Goal: Navigation & Orientation: Find specific page/section

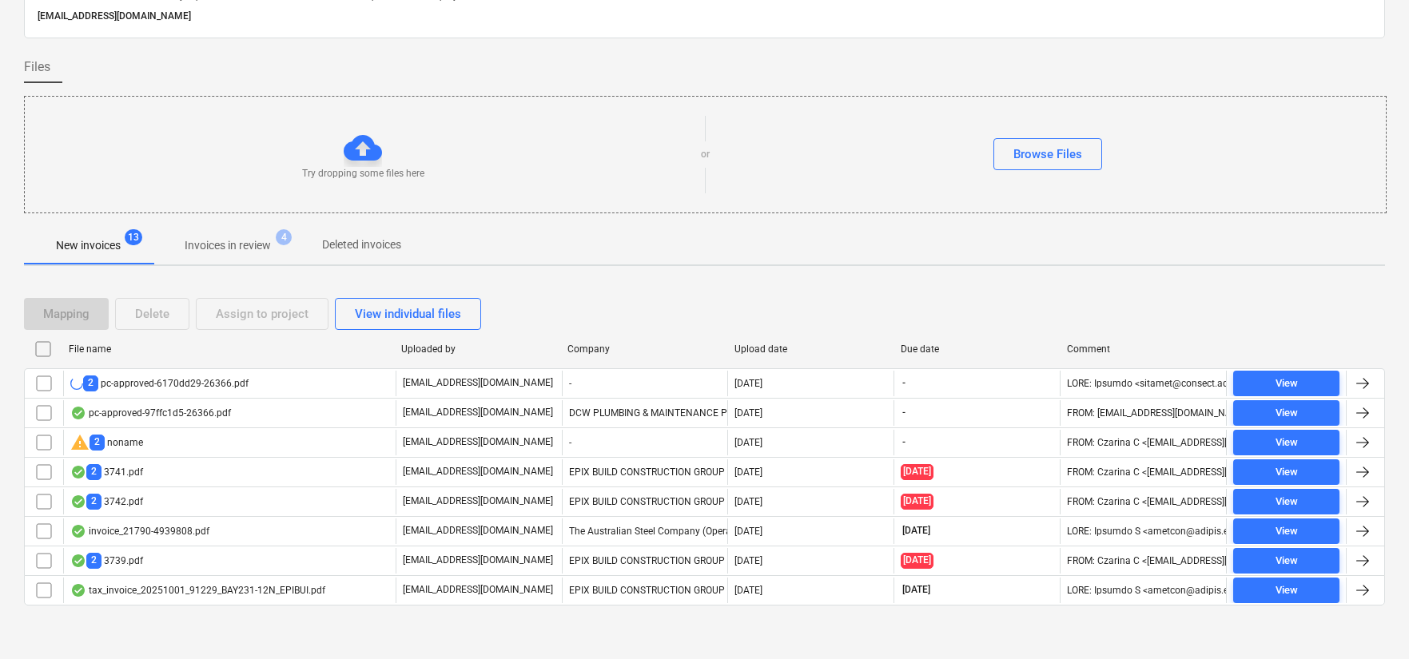
scroll to position [80, 0]
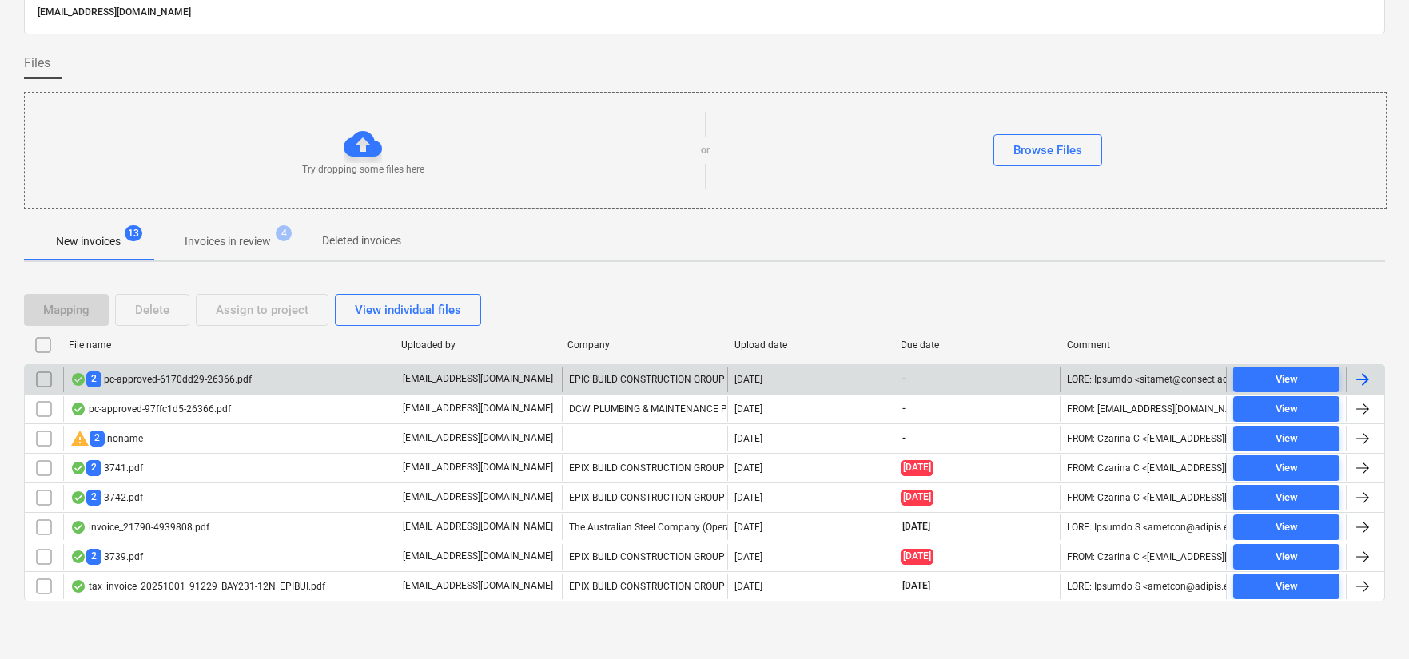
scroll to position [74, 0]
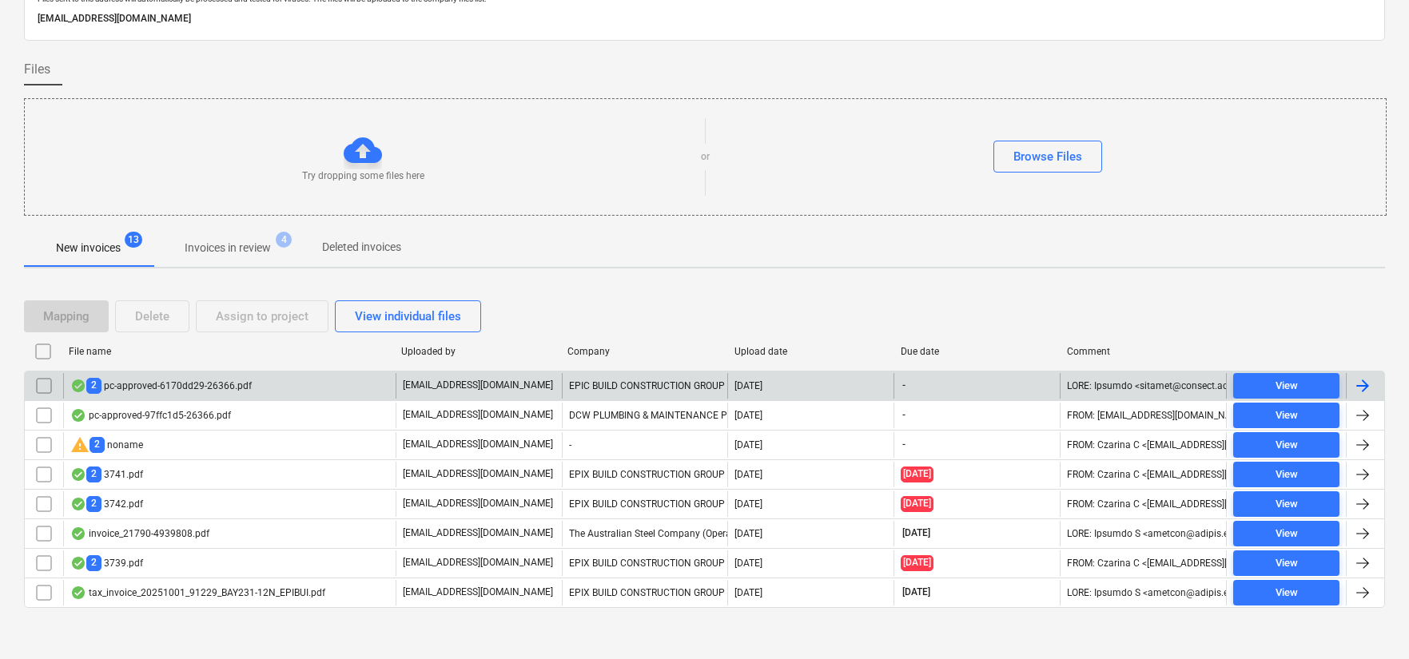
click at [297, 376] on div "2 pc-approved-6170dd29-26366.pdf" at bounding box center [229, 386] width 332 height 26
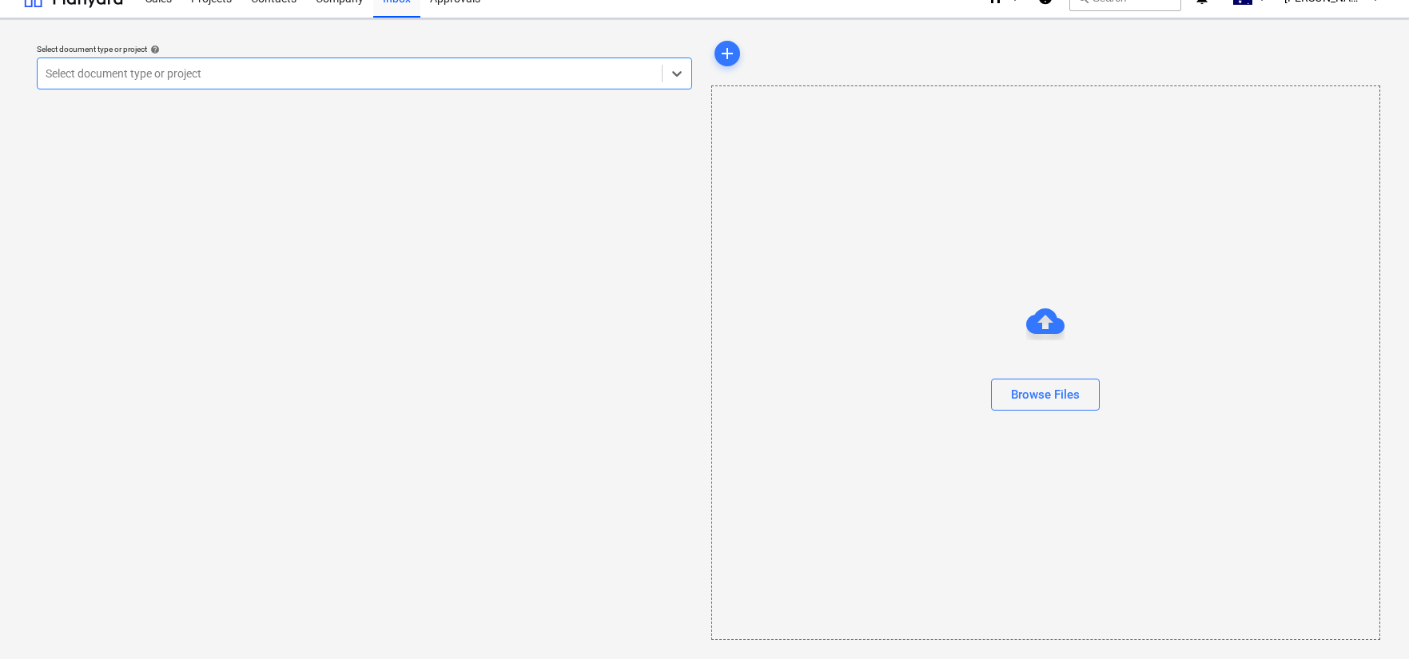
scroll to position [22, 0]
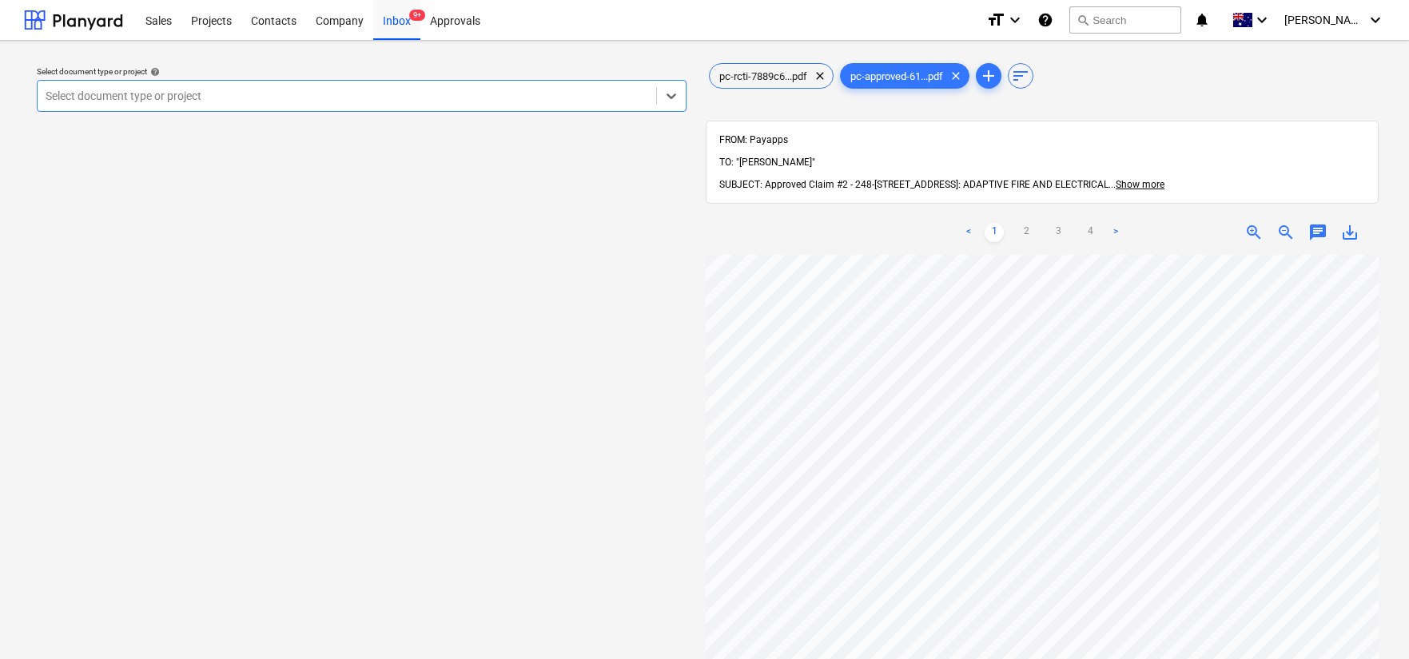
click at [530, 90] on div at bounding box center [347, 96] width 602 height 16
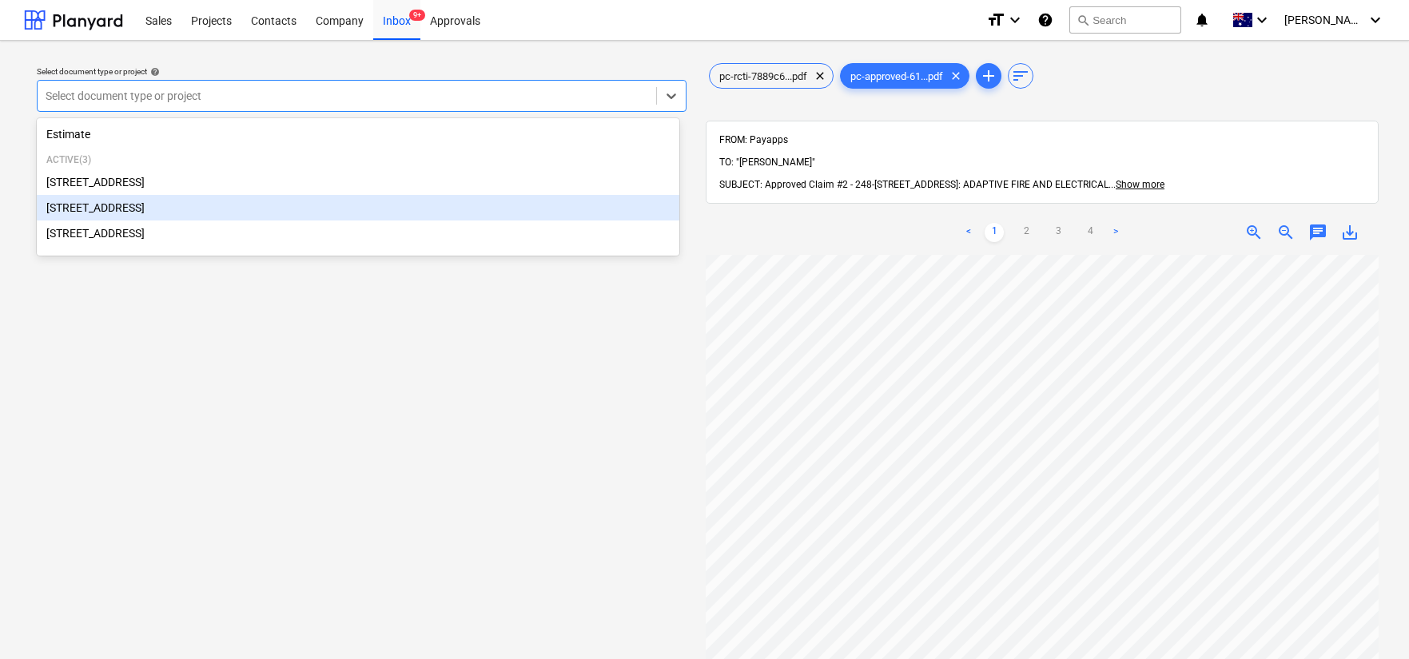
click at [511, 211] on div "[STREET_ADDRESS]" at bounding box center [358, 208] width 642 height 26
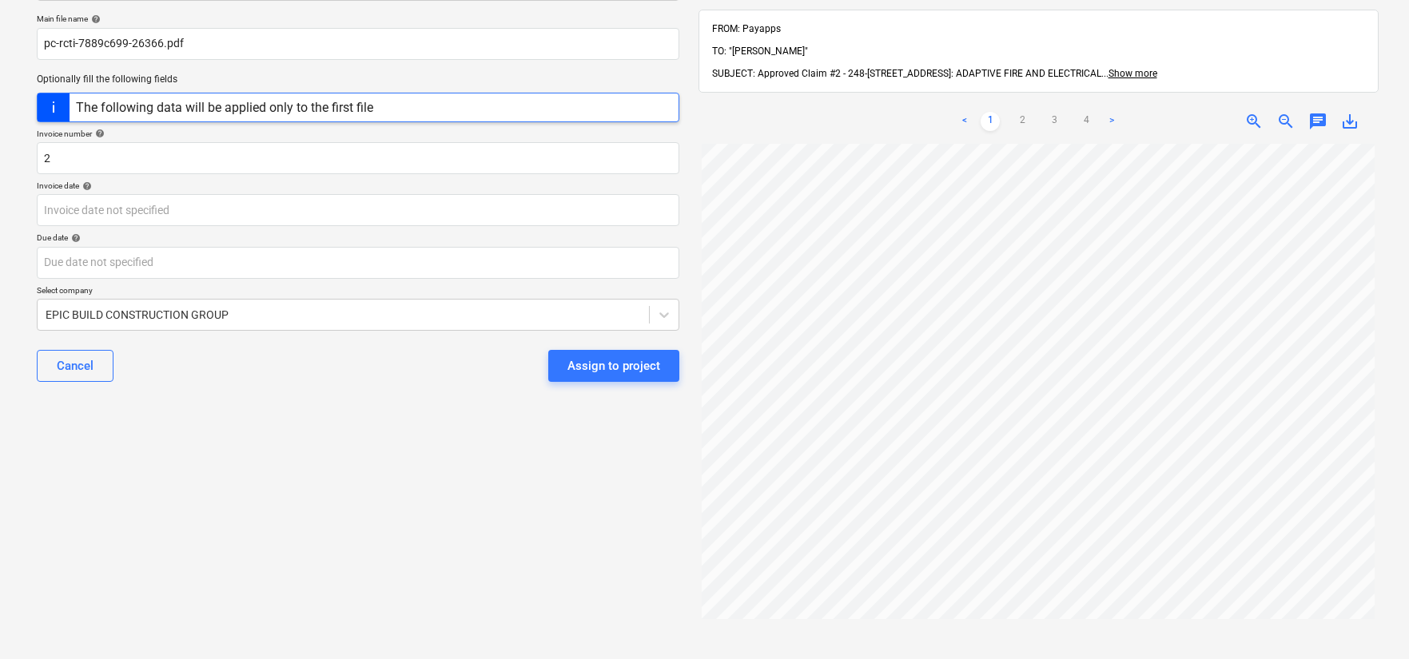
scroll to position [0, 1]
click at [1110, 112] on link ">" at bounding box center [1111, 121] width 19 height 19
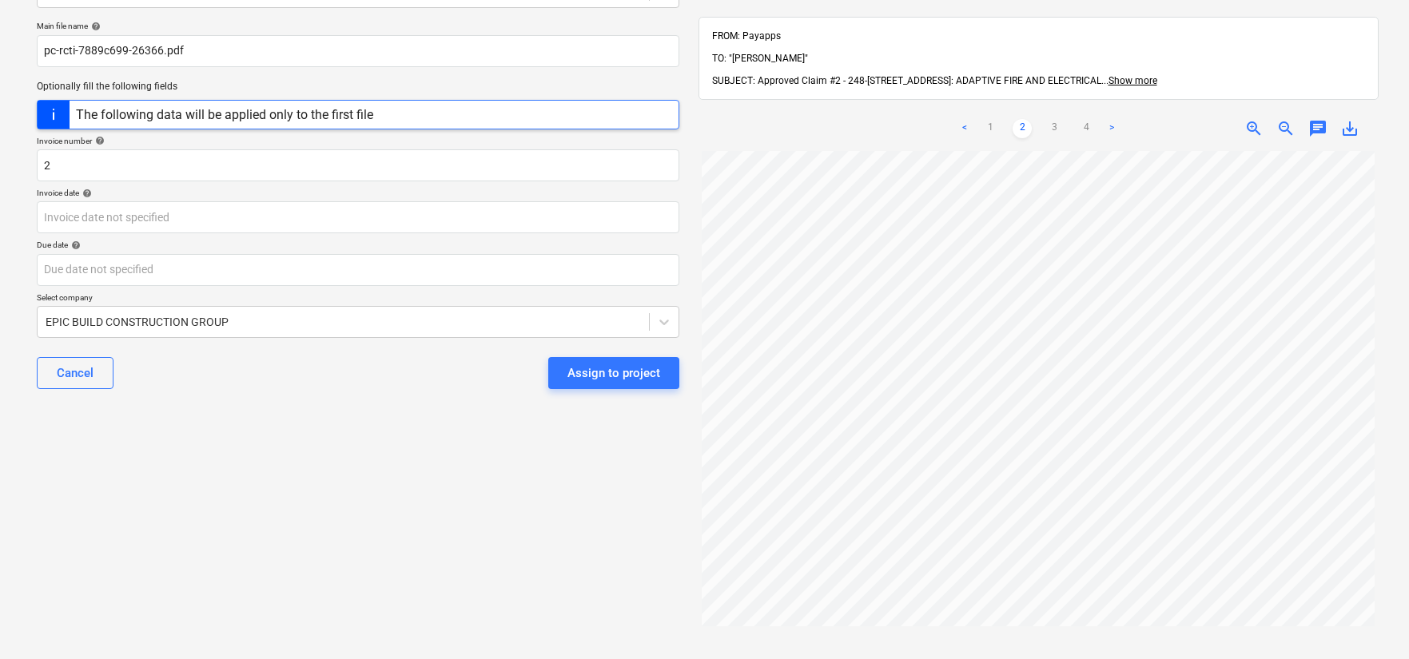
scroll to position [103, 0]
click at [1111, 120] on link ">" at bounding box center [1111, 129] width 19 height 19
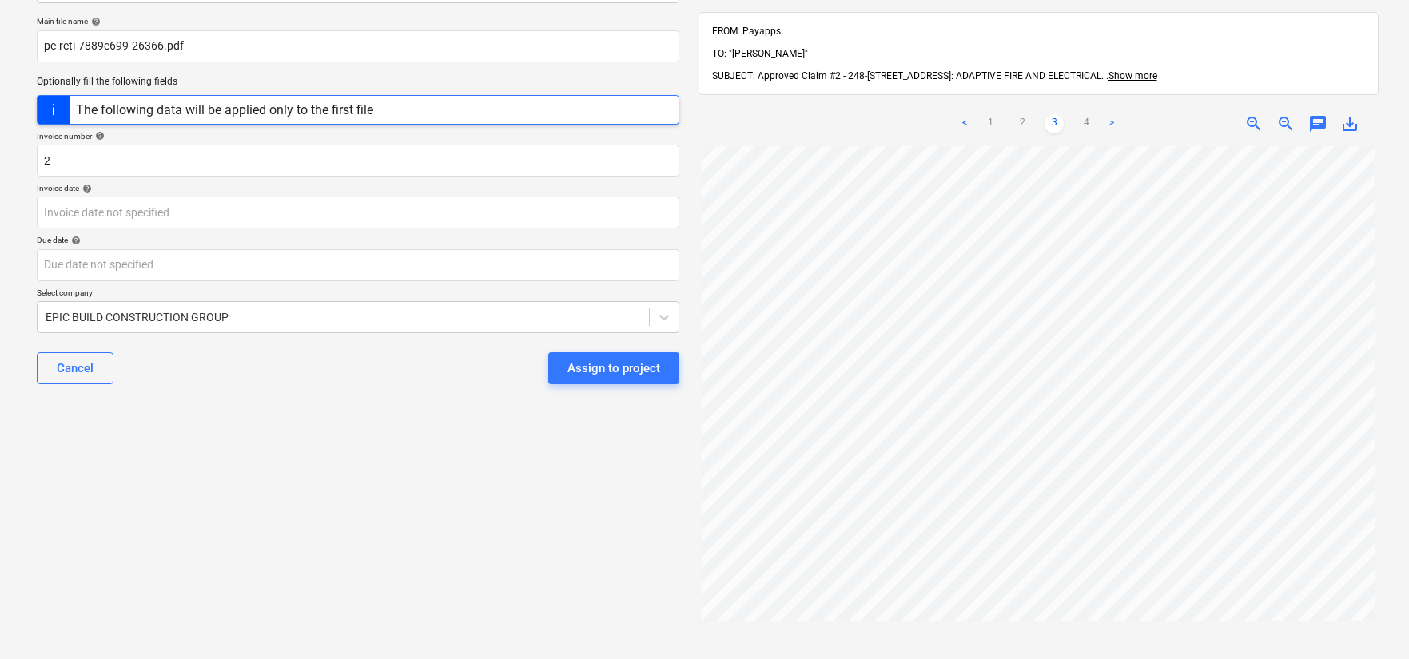
click at [1110, 114] on link ">" at bounding box center [1111, 123] width 19 height 19
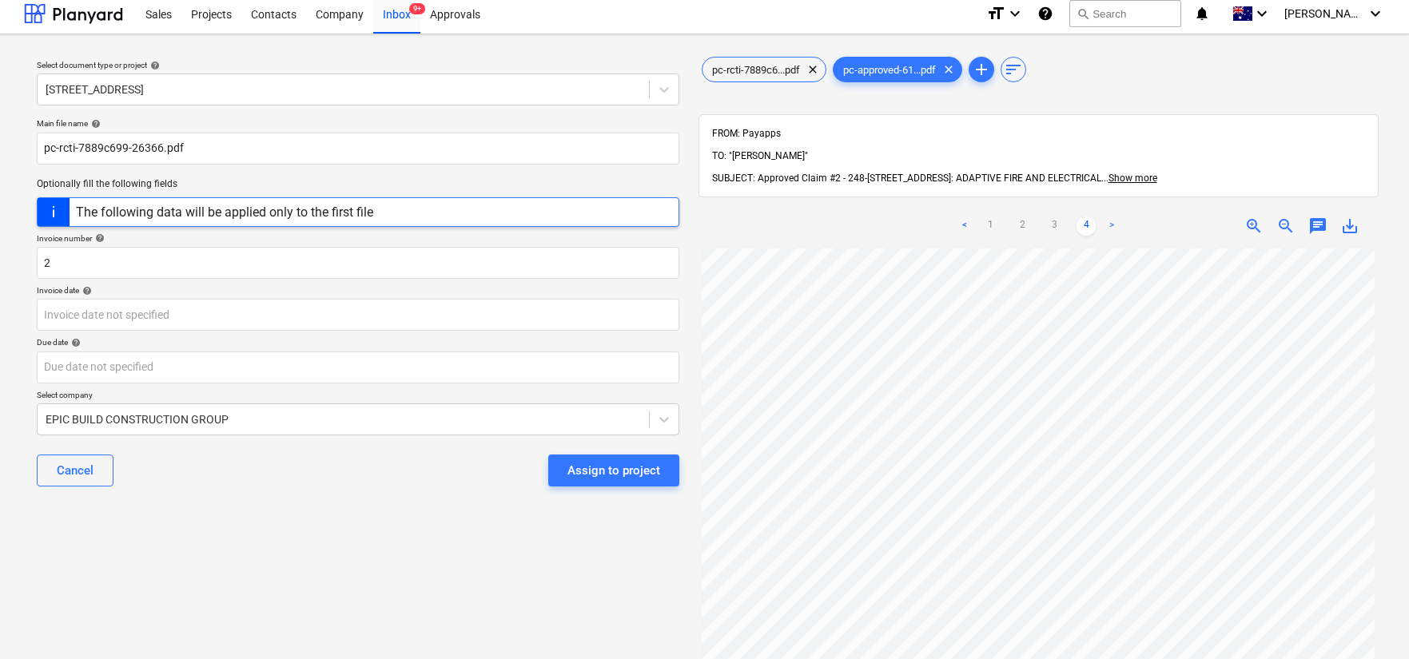
scroll to position [2, 0]
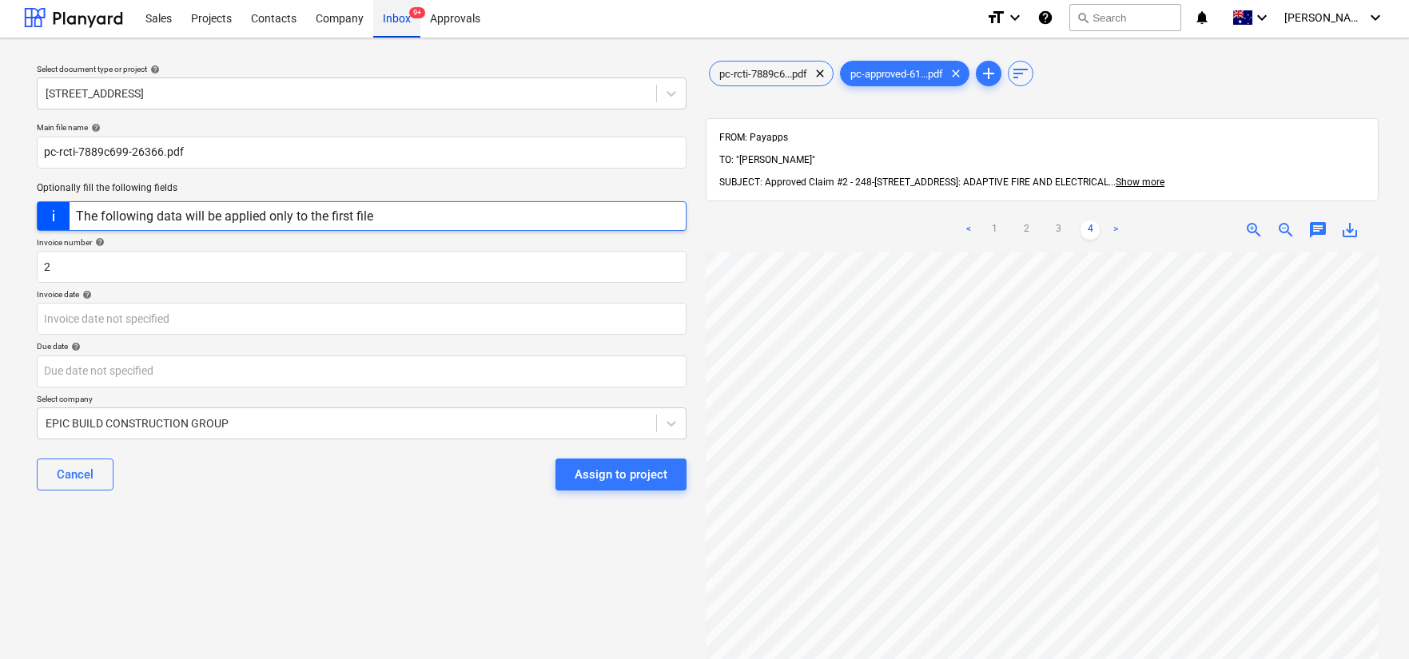
click at [388, 24] on div "Inbox 9+" at bounding box center [396, 17] width 47 height 41
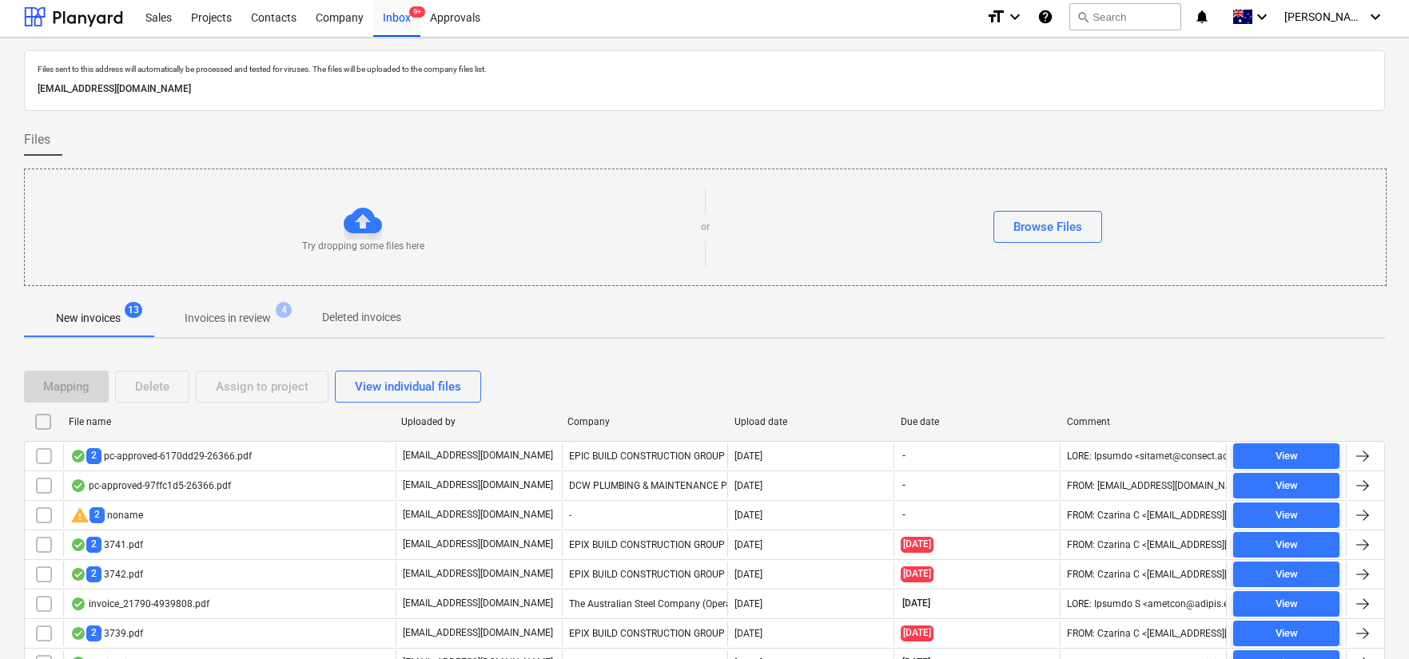
scroll to position [80, 0]
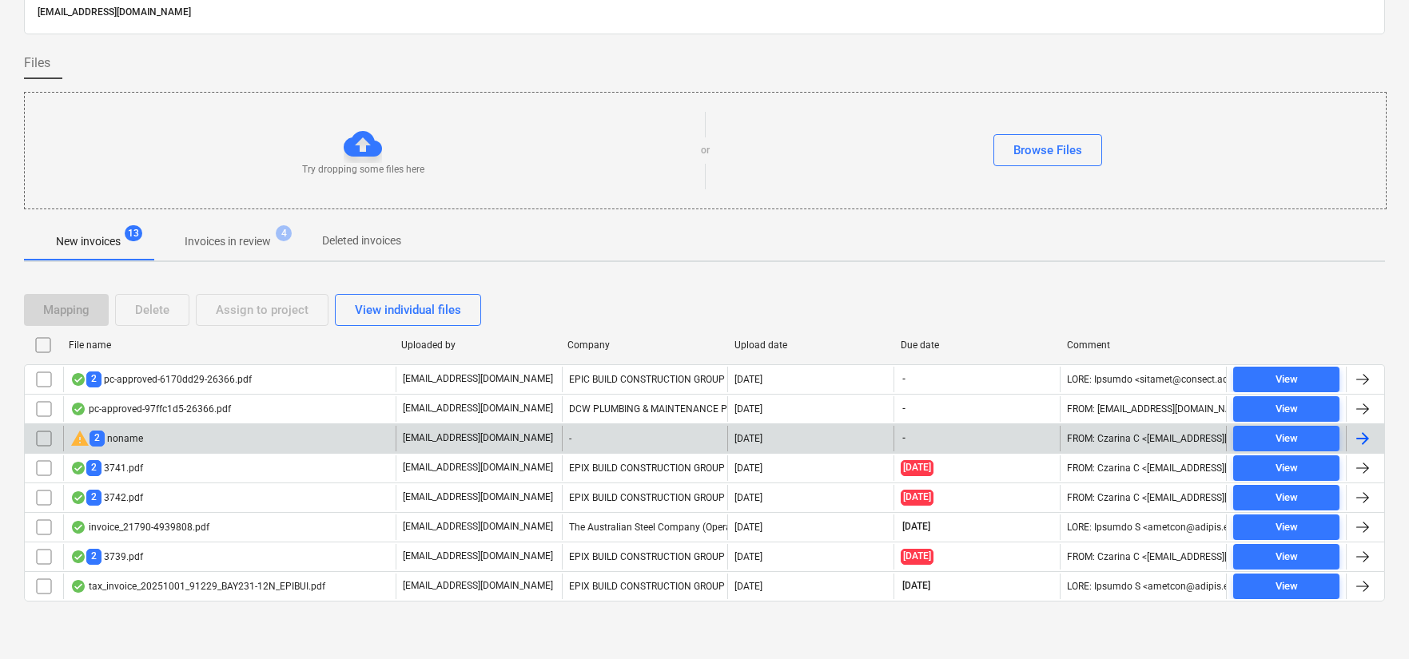
click at [214, 443] on div "warning 2 noname" at bounding box center [229, 439] width 332 height 26
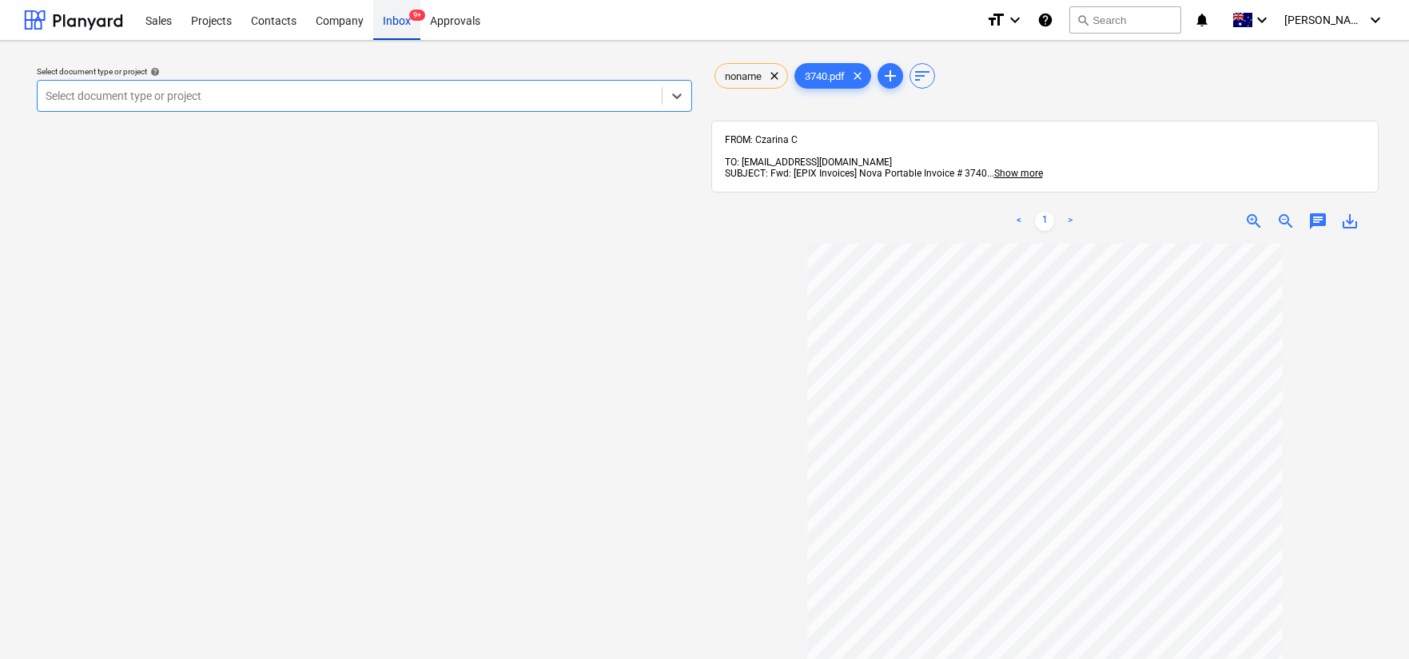
click at [403, 18] on div "Inbox 9+" at bounding box center [396, 19] width 47 height 41
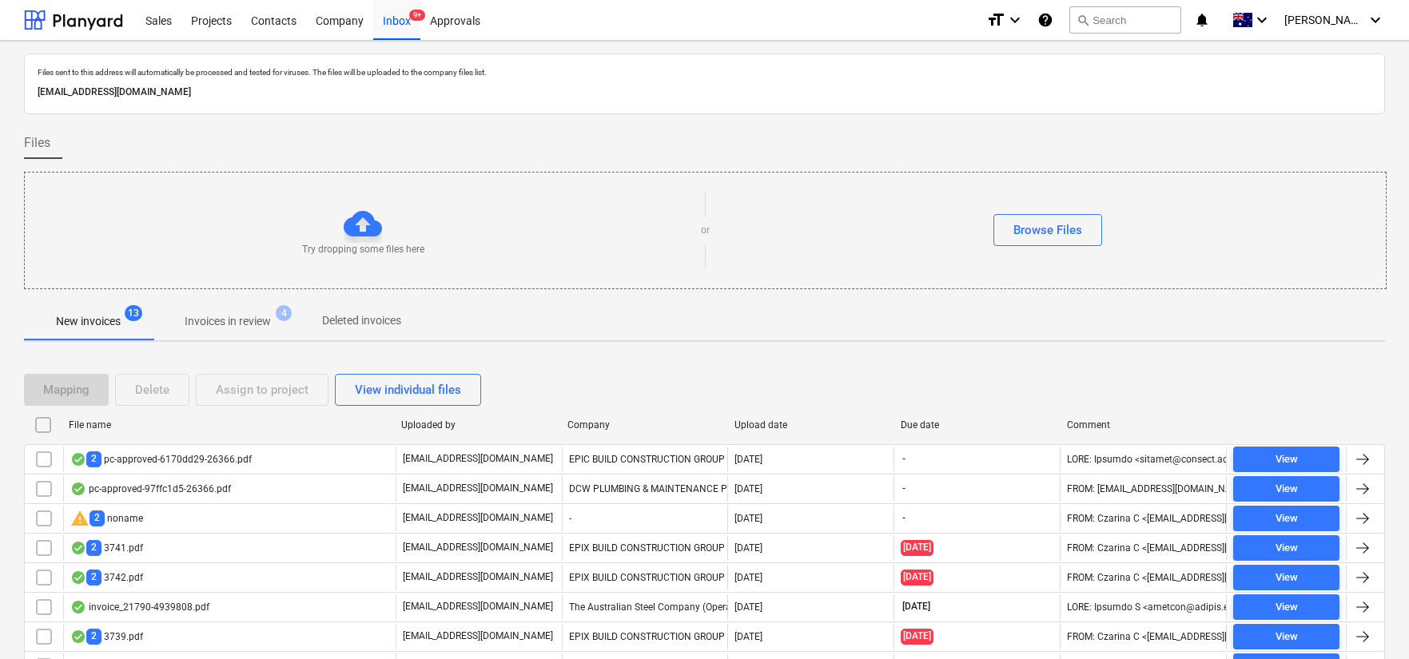
scroll to position [80, 0]
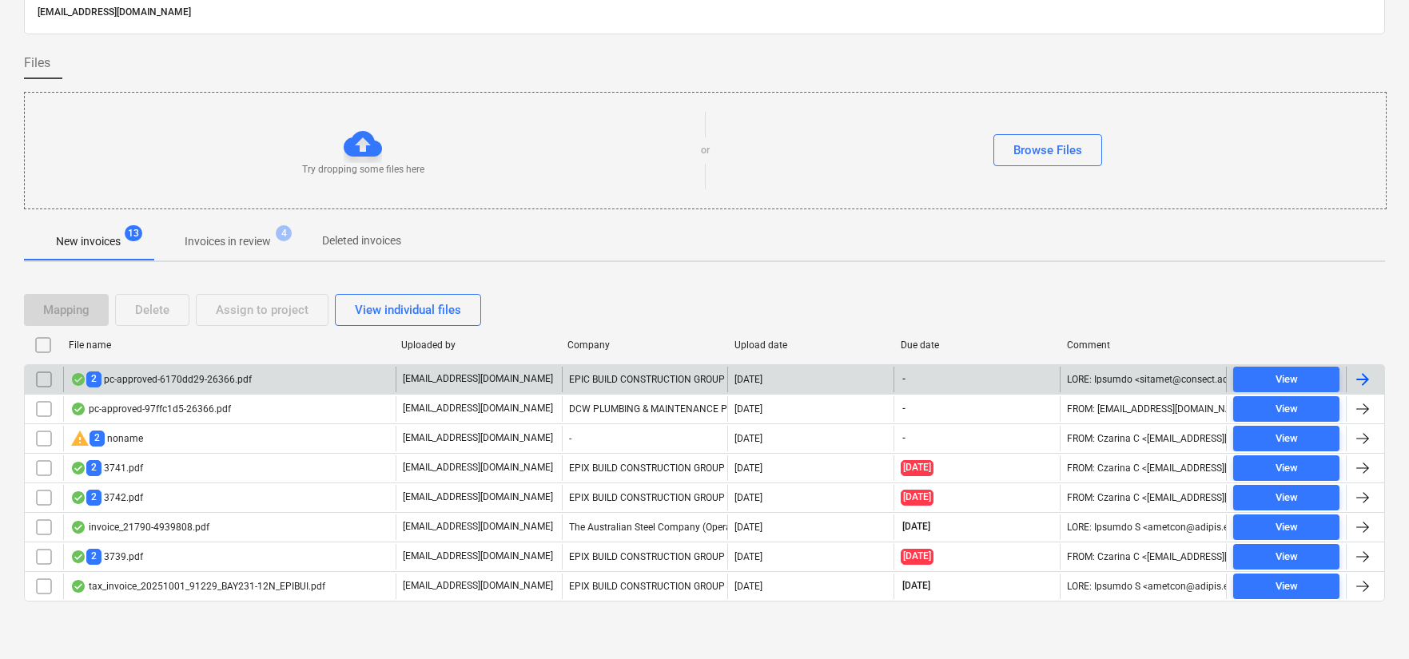
click at [339, 364] on div "2 pc-approved-6170dd29-26366.pdf [EMAIL_ADDRESS][DOMAIN_NAME] EPIC BUILD CONSTR…" at bounding box center [704, 379] width 1361 height 30
click at [193, 377] on div "2 pc-approved-6170dd29-26366.pdf" at bounding box center [160, 379] width 181 height 15
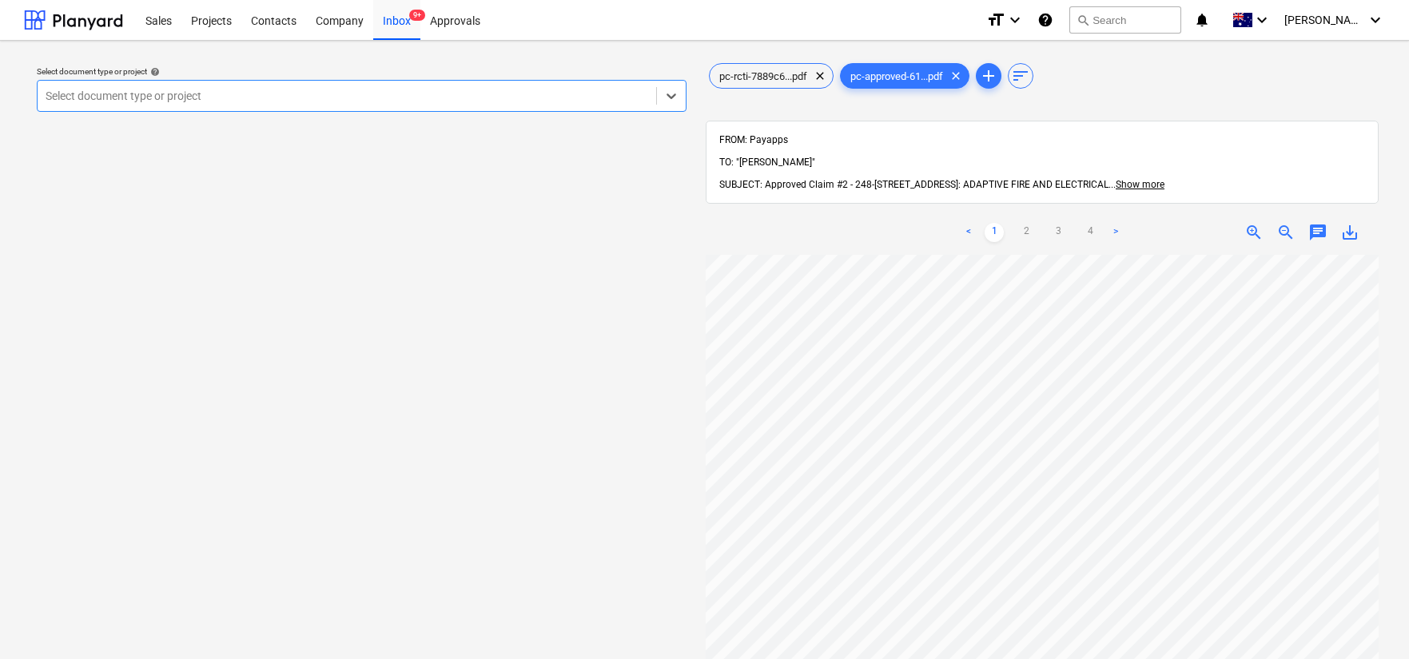
click at [322, 94] on div at bounding box center [347, 96] width 602 height 16
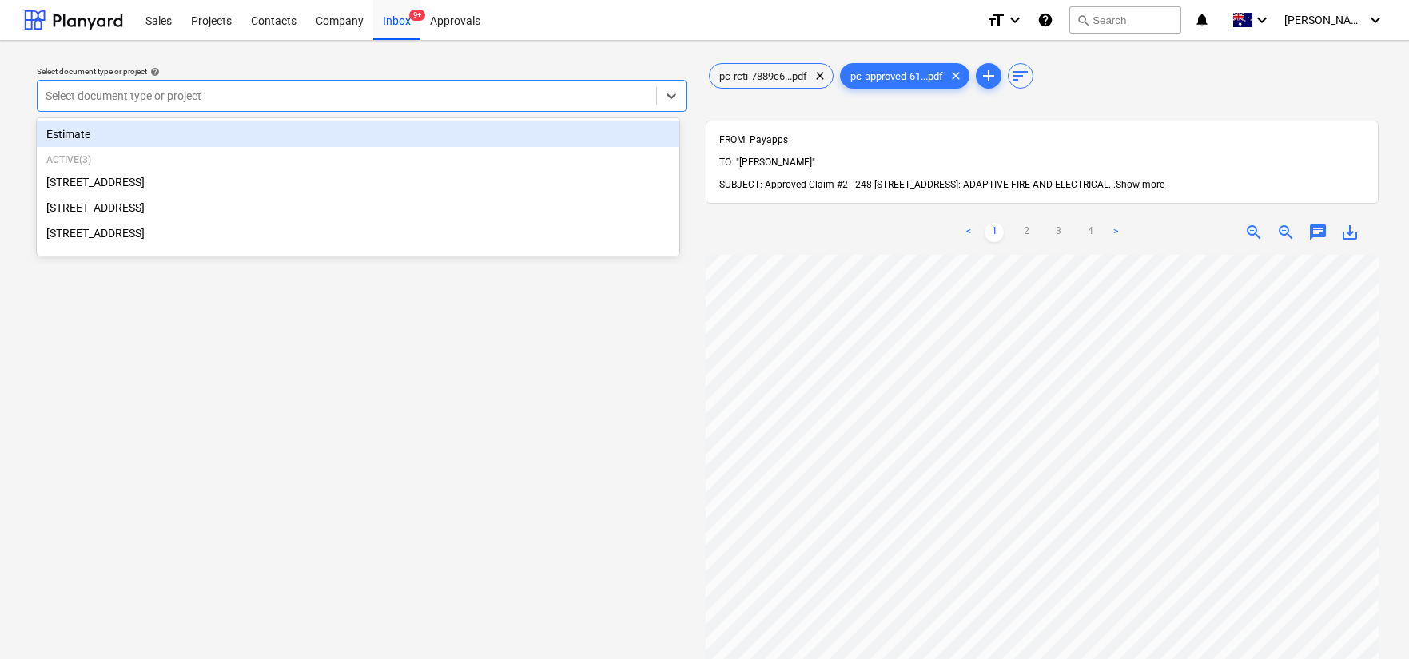
scroll to position [2, 0]
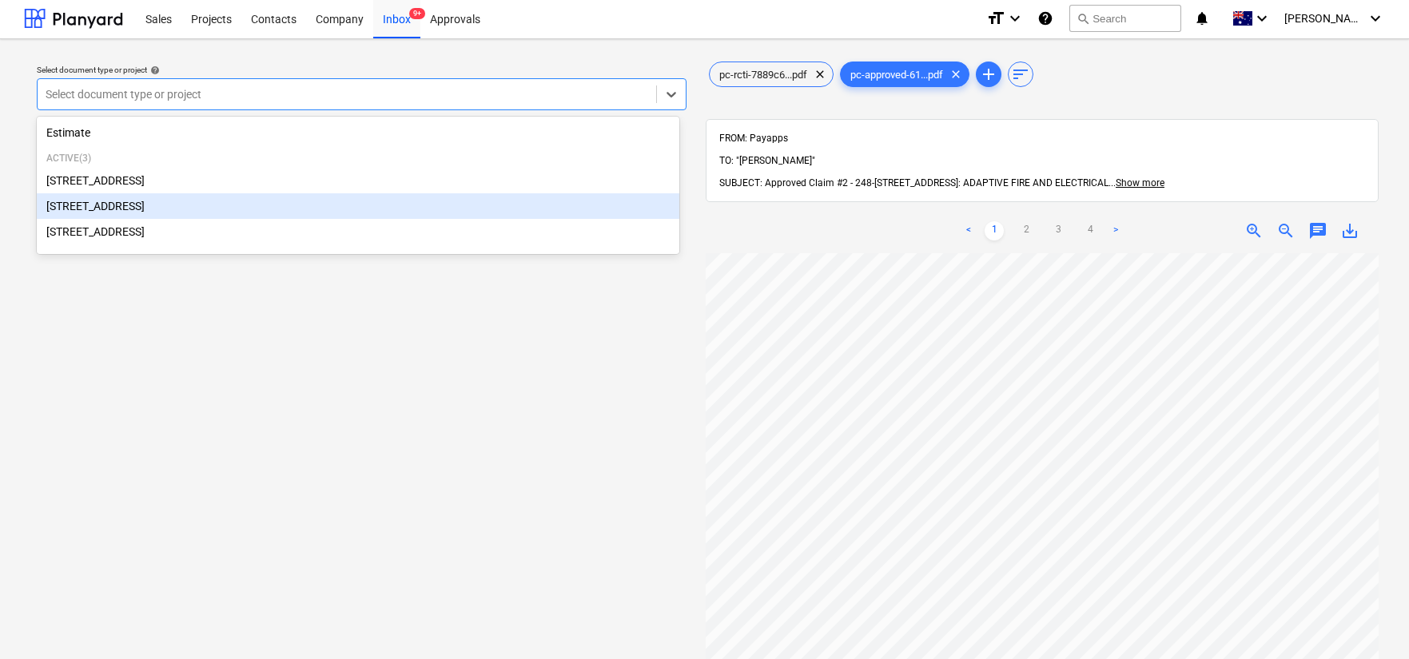
click at [219, 202] on div "[STREET_ADDRESS]" at bounding box center [358, 206] width 642 height 26
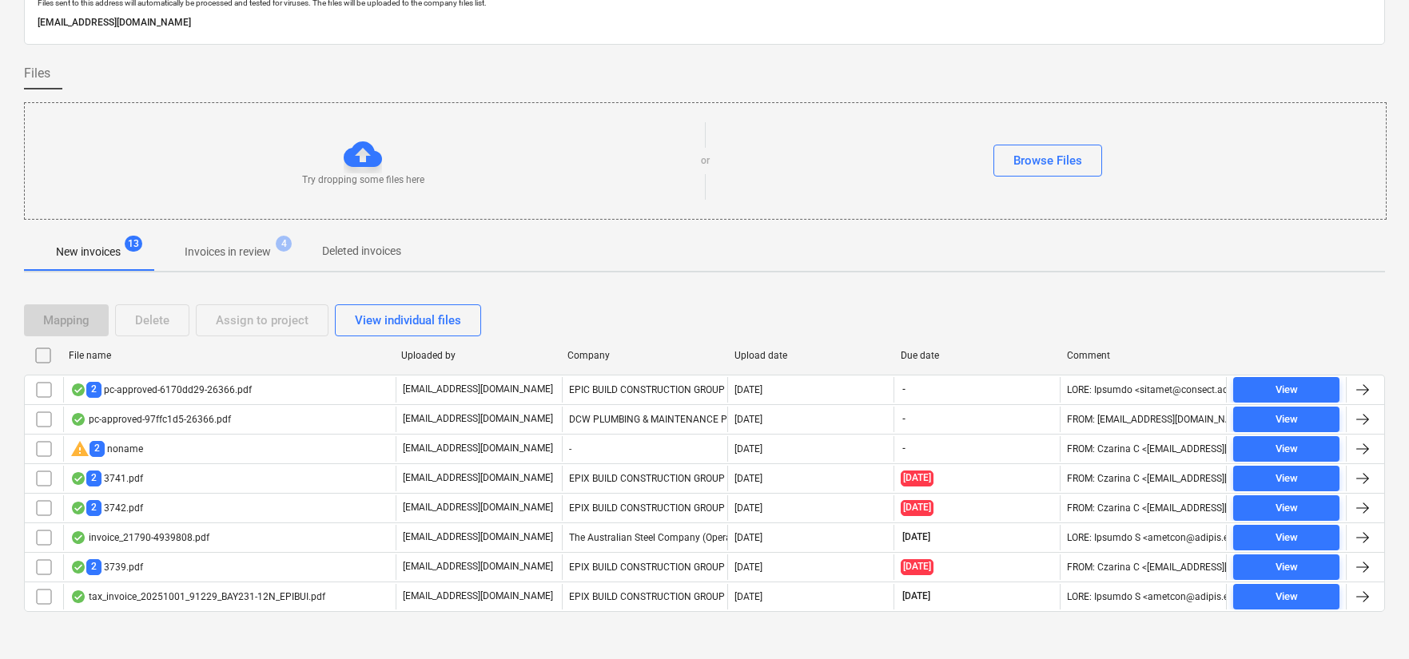
scroll to position [80, 0]
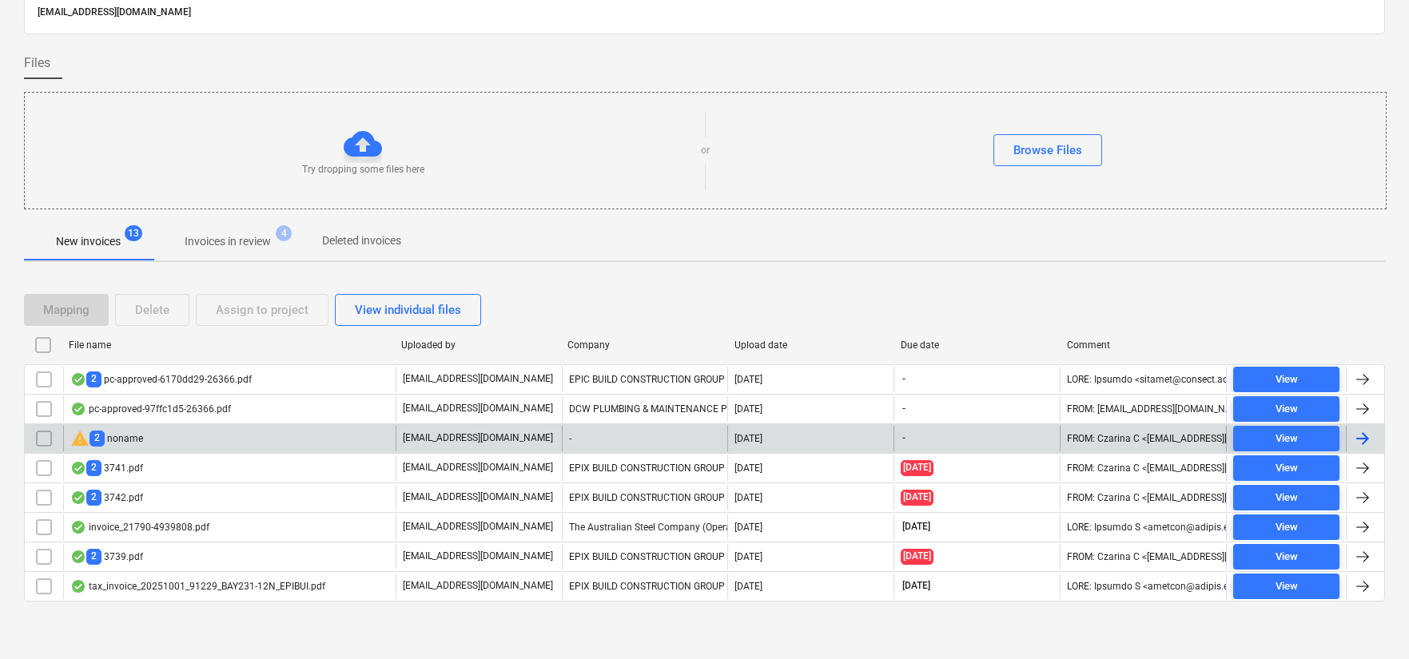
click at [347, 445] on div "warning 2 noname" at bounding box center [229, 439] width 332 height 26
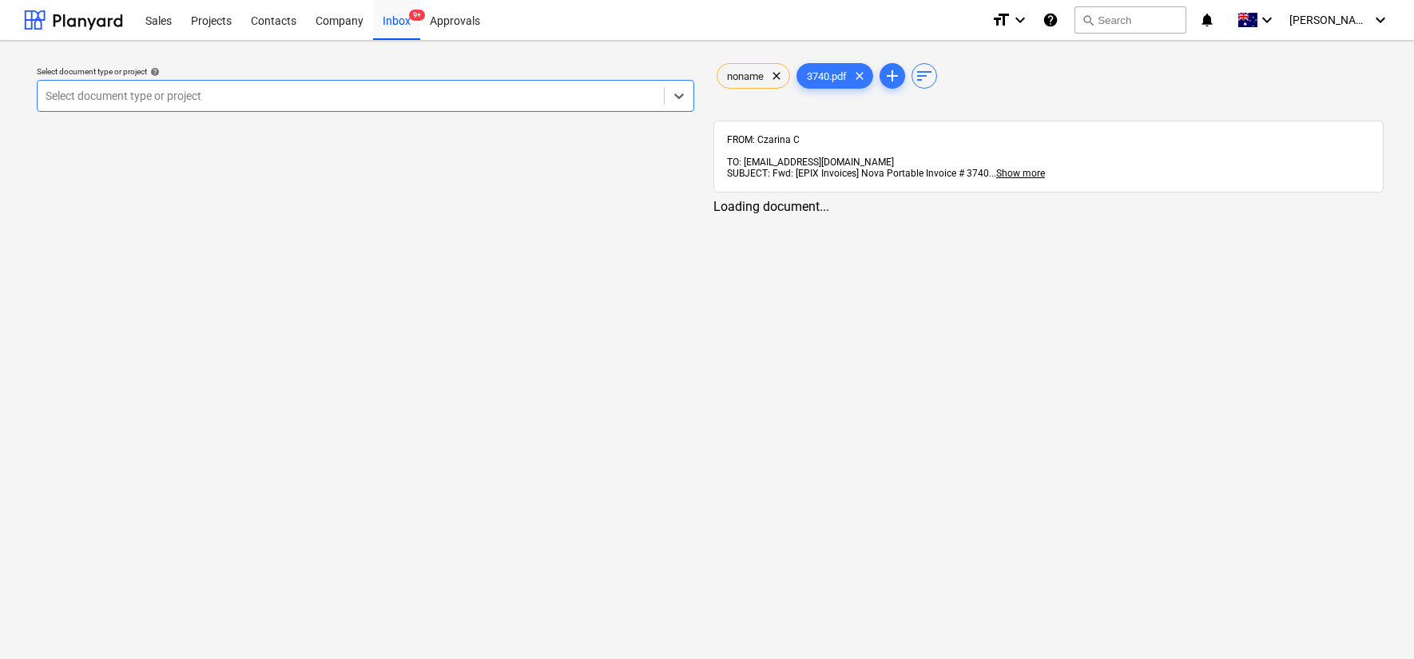
click at [276, 101] on div at bounding box center [351, 96] width 610 height 16
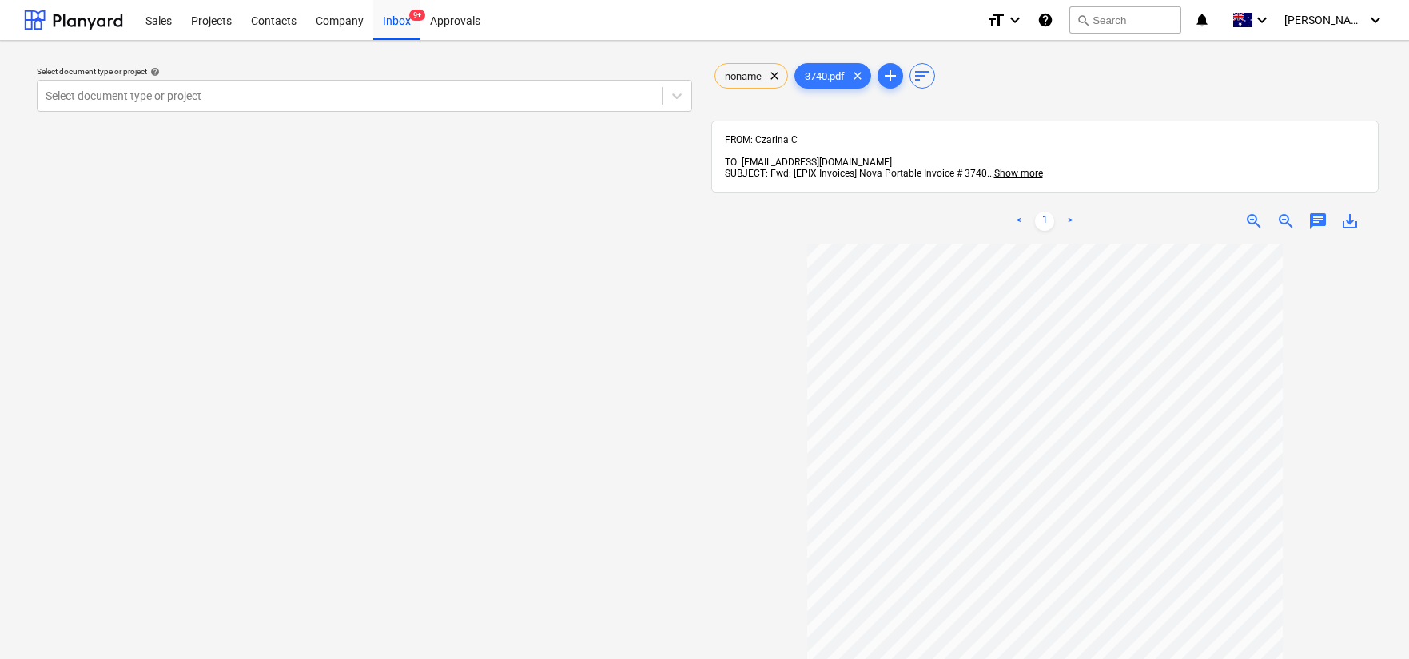
scroll to position [1, 0]
click at [490, 104] on div "Select document type or project" at bounding box center [350, 96] width 624 height 22
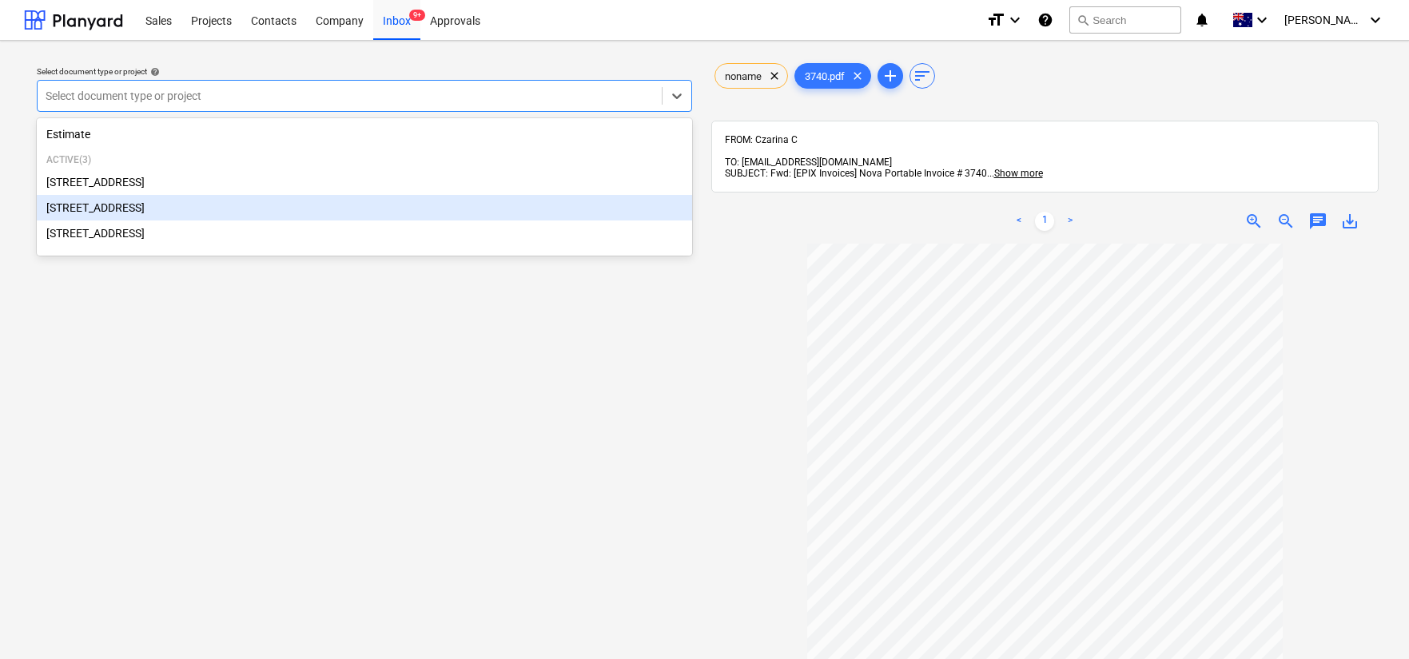
click at [490, 203] on div "[STREET_ADDRESS]" at bounding box center [364, 208] width 655 height 26
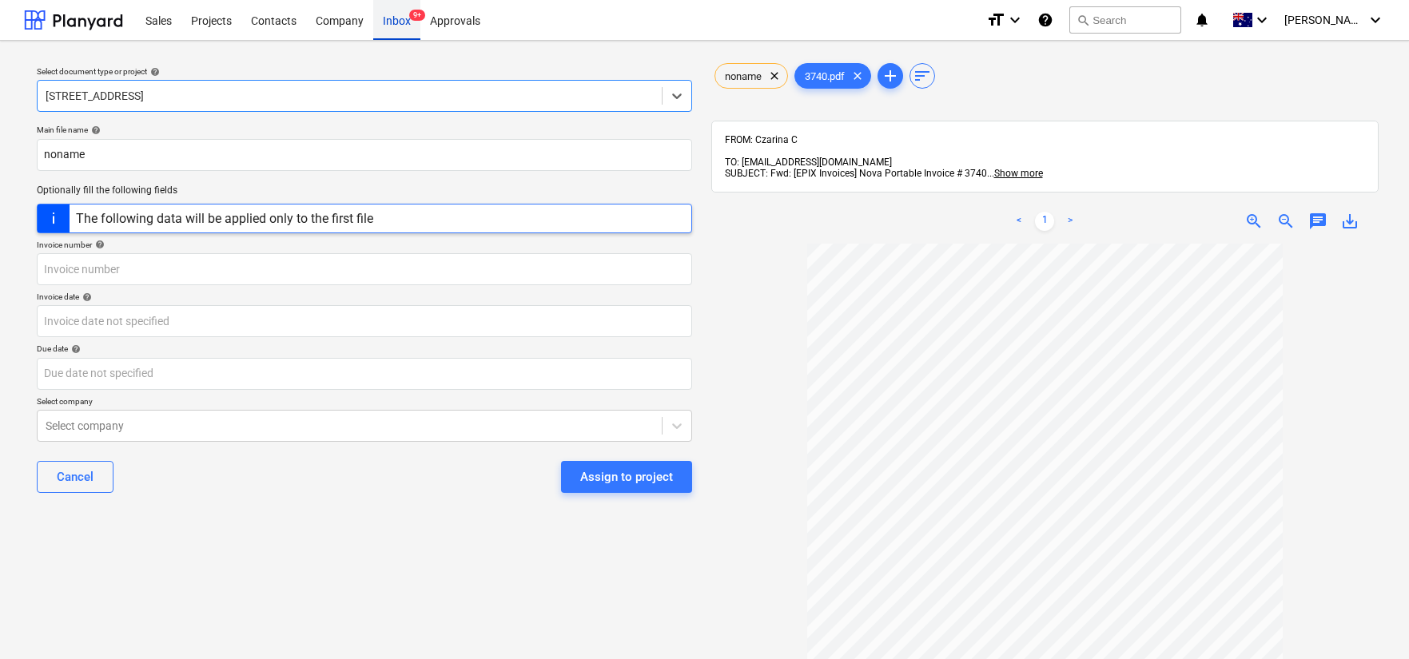
click at [399, 16] on div "Inbox 9+" at bounding box center [396, 19] width 47 height 41
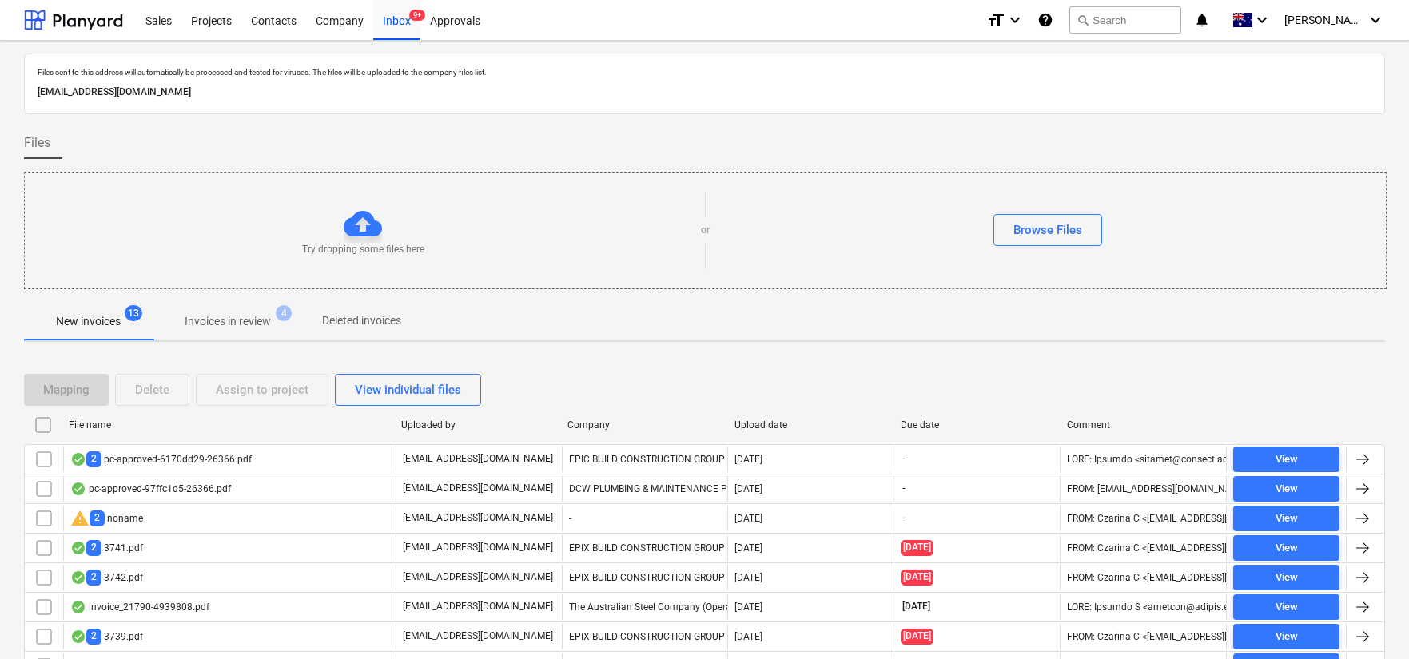
scroll to position [80, 0]
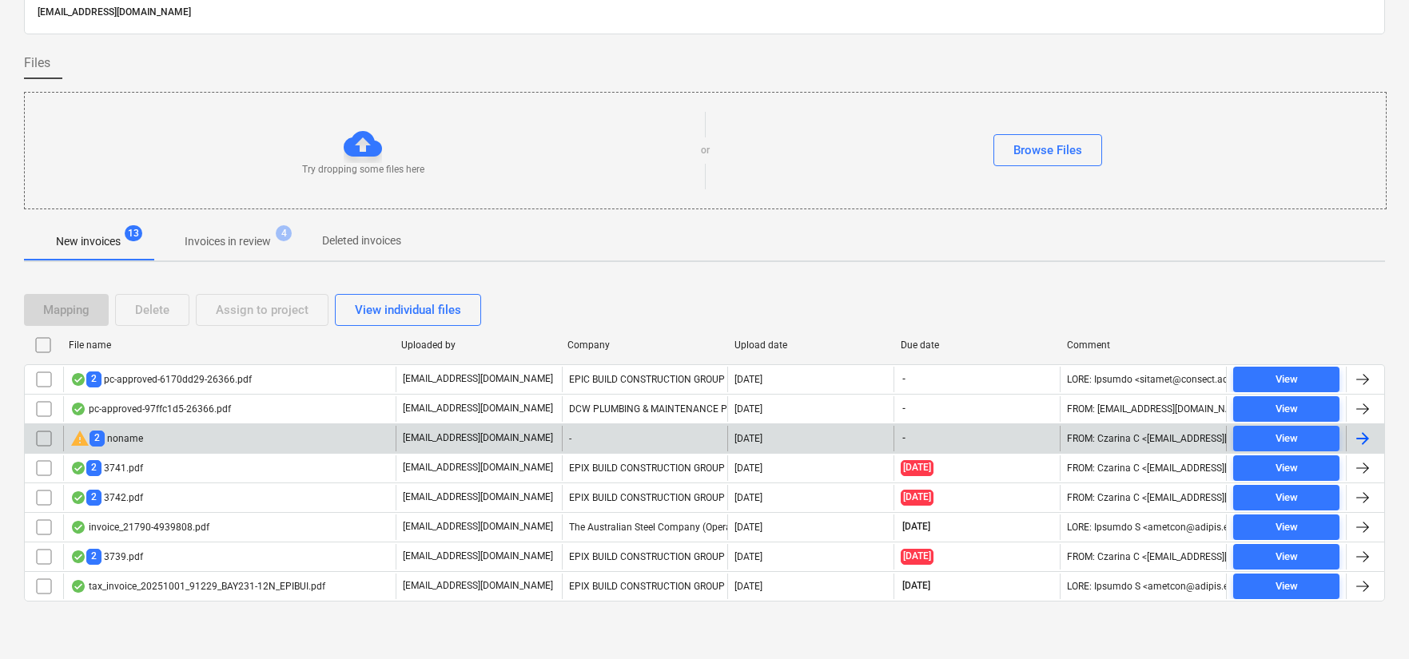
click at [146, 436] on div "warning 2 noname" at bounding box center [229, 439] width 332 height 26
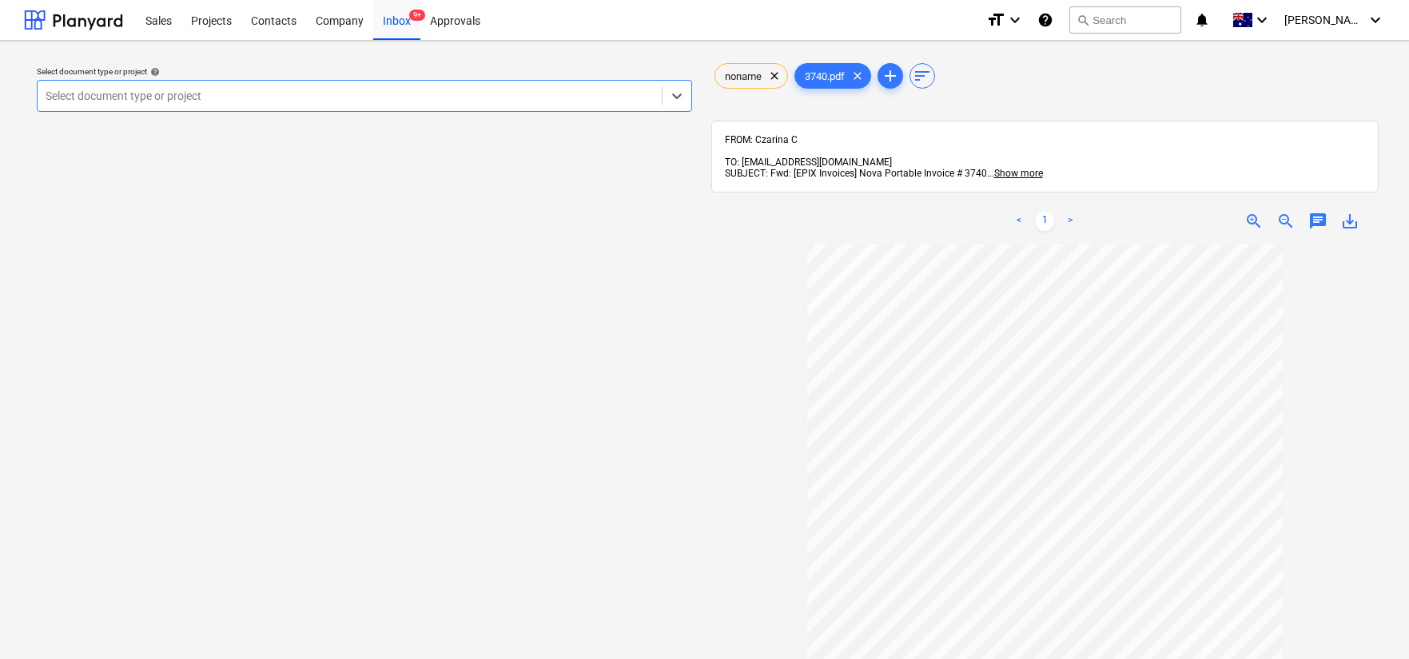
scroll to position [62, 0]
click at [1314, 212] on span "chat" at bounding box center [1317, 221] width 19 height 19
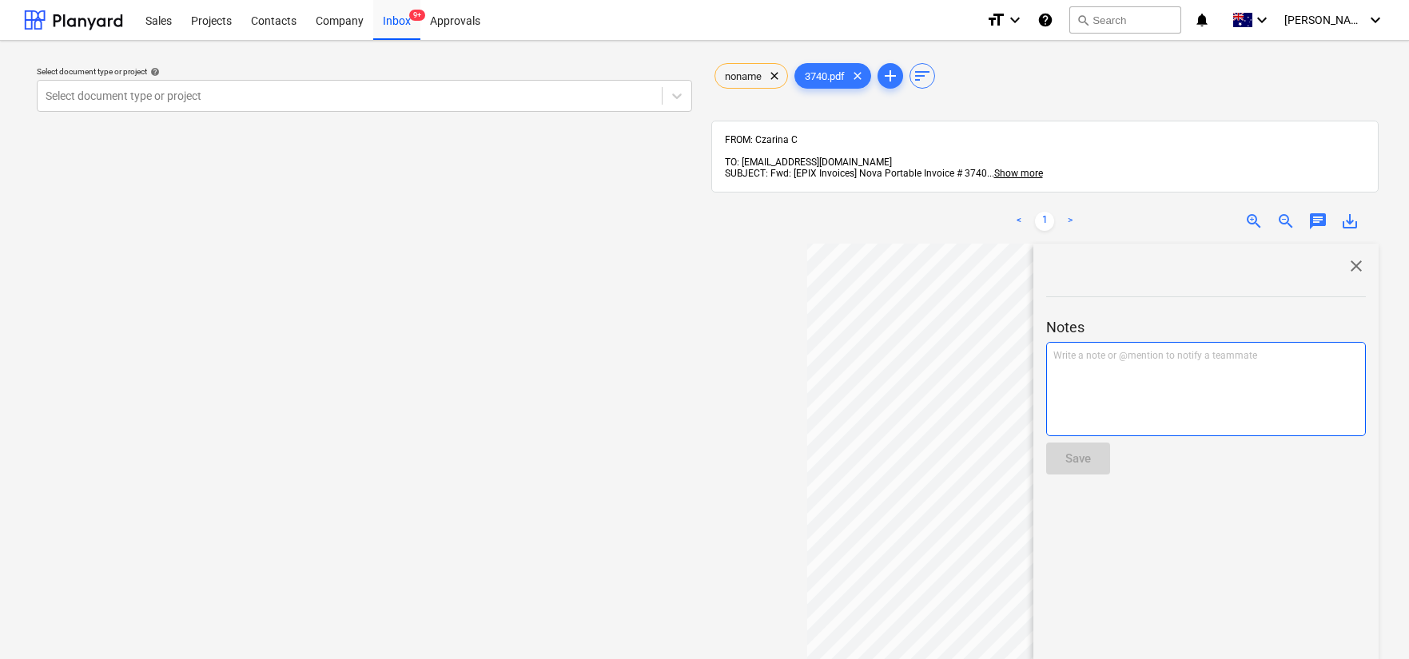
click at [1250, 362] on div "Write a note or @mention to notify a teammate [PERSON_NAME]" at bounding box center [1206, 389] width 320 height 94
click at [1349, 256] on span "close" at bounding box center [1355, 265] width 19 height 19
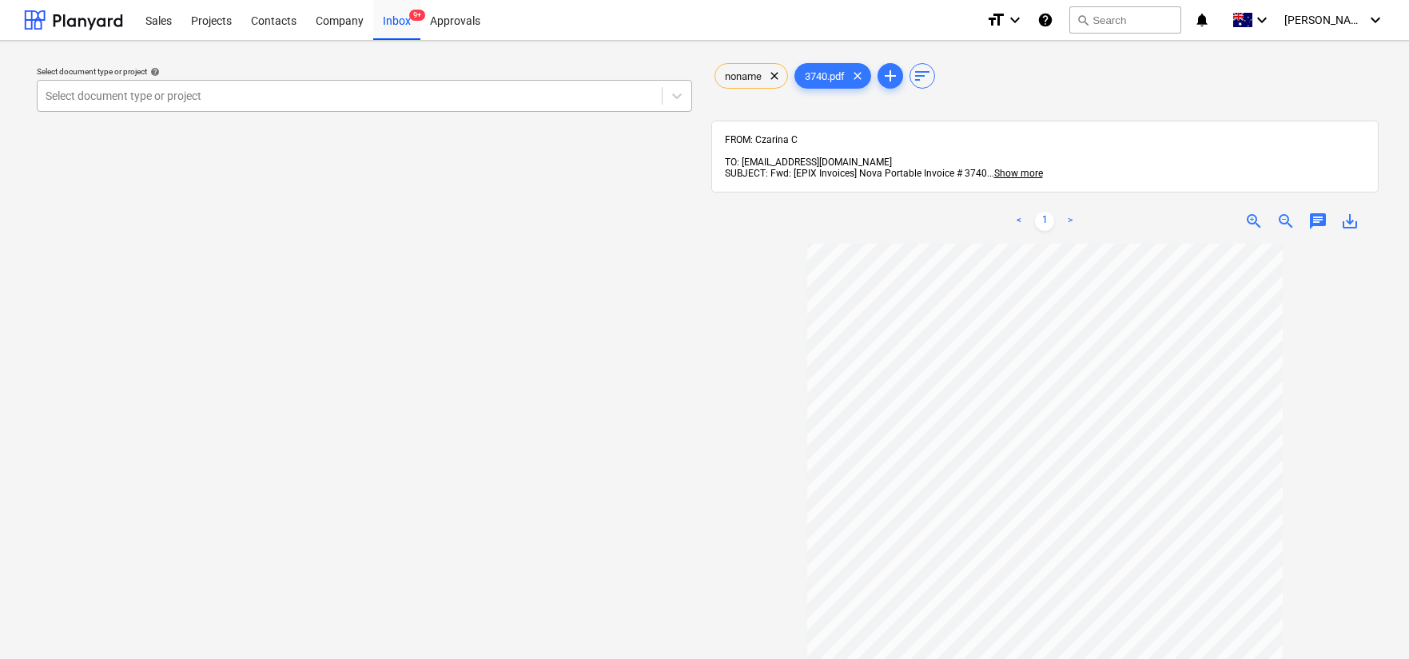
click at [244, 102] on div at bounding box center [350, 96] width 608 height 16
click at [194, 17] on div "Projects" at bounding box center [211, 19] width 60 height 41
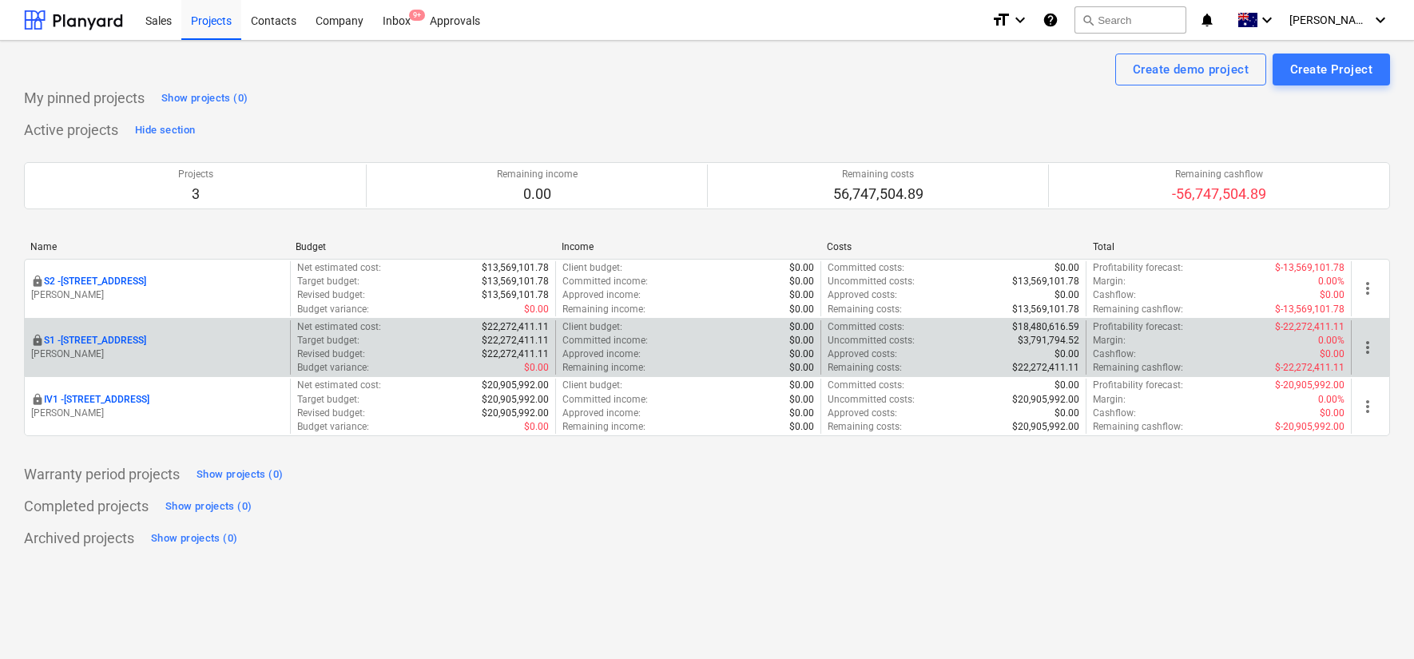
click at [139, 339] on p "S1 - [STREET_ADDRESS]" at bounding box center [95, 341] width 102 height 14
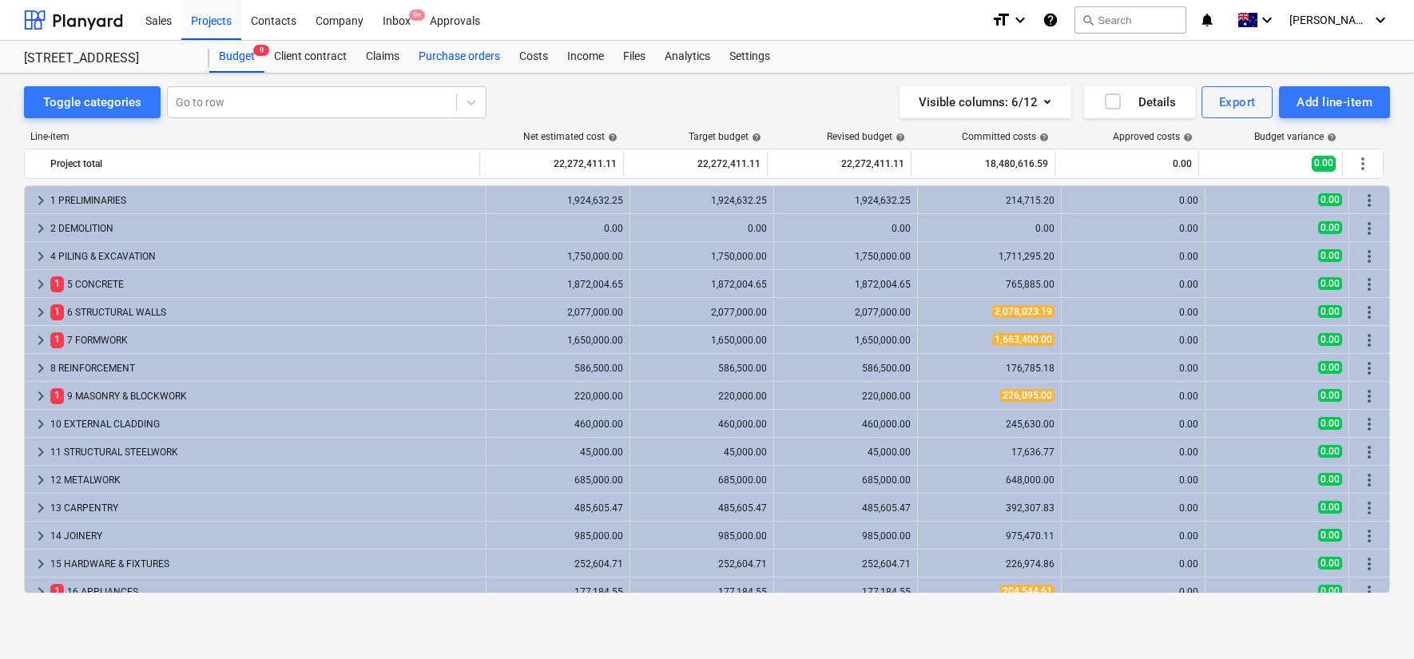
click at [461, 54] on div "Purchase orders" at bounding box center [459, 57] width 101 height 32
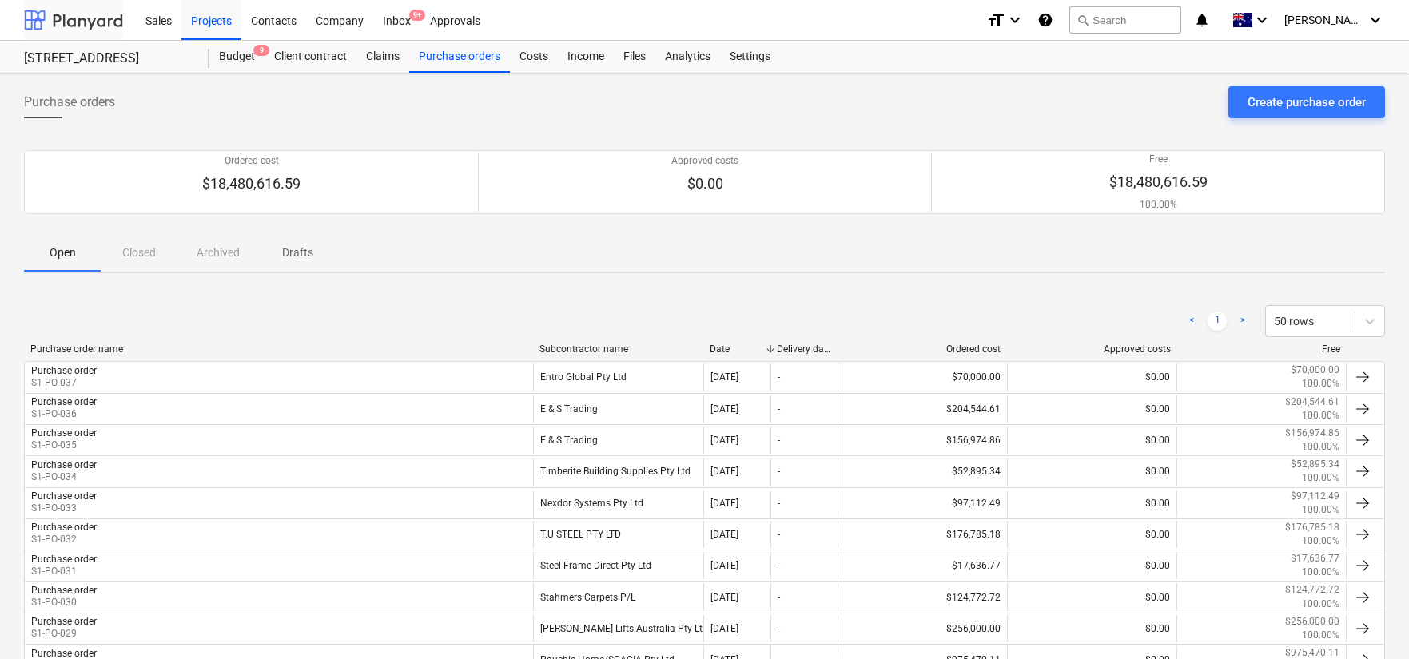
click at [118, 22] on div at bounding box center [73, 20] width 99 height 40
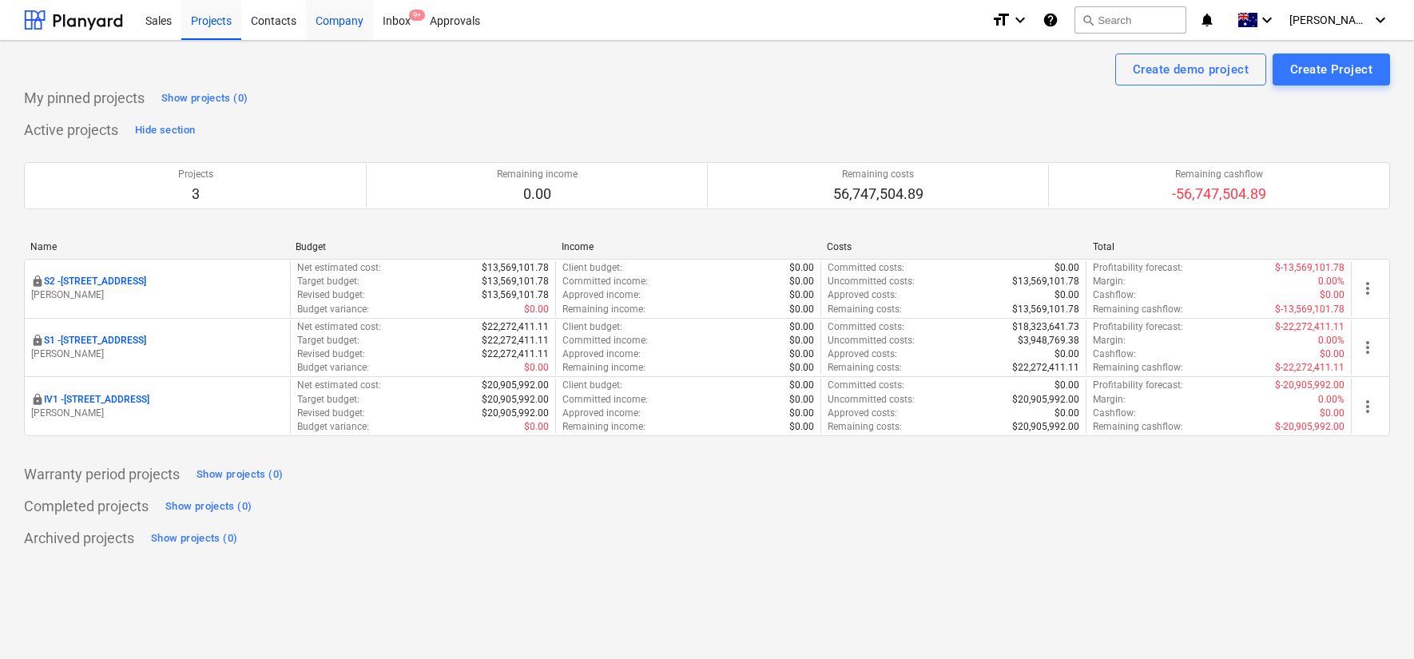
click at [345, 21] on div "Company" at bounding box center [339, 19] width 67 height 41
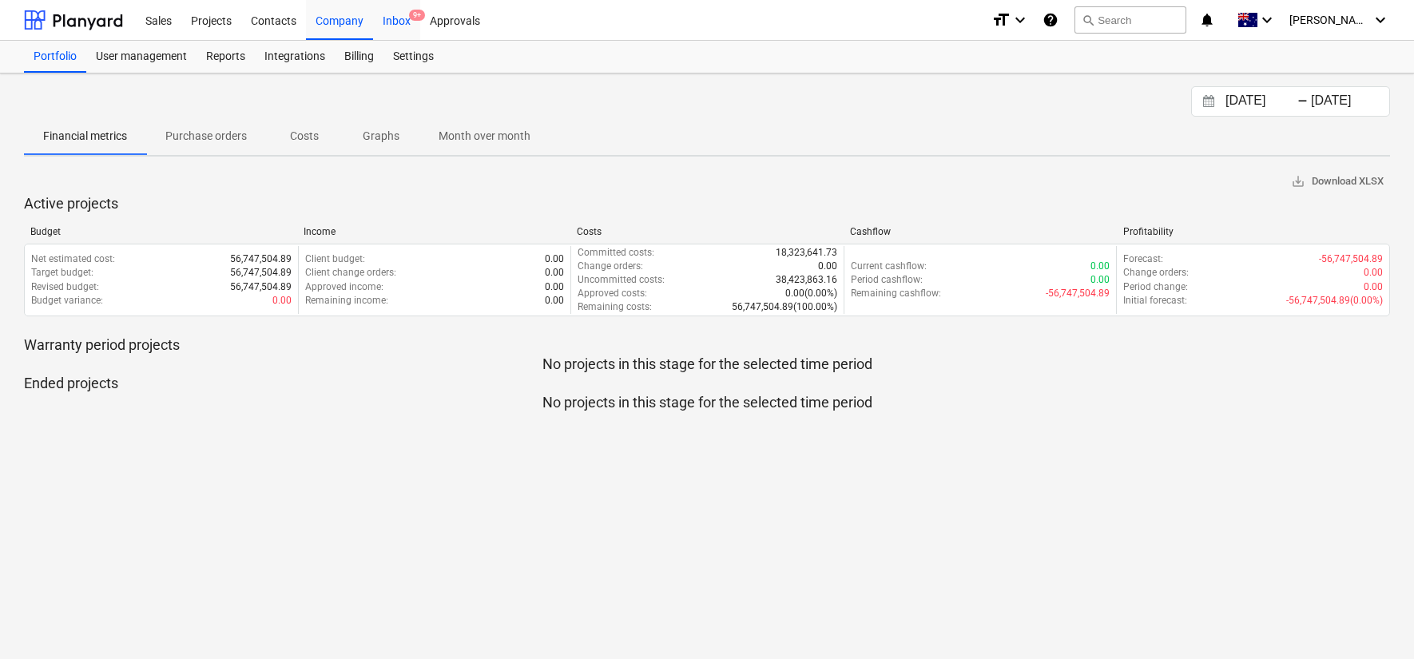
click at [399, 20] on div "Inbox 9+" at bounding box center [396, 19] width 47 height 41
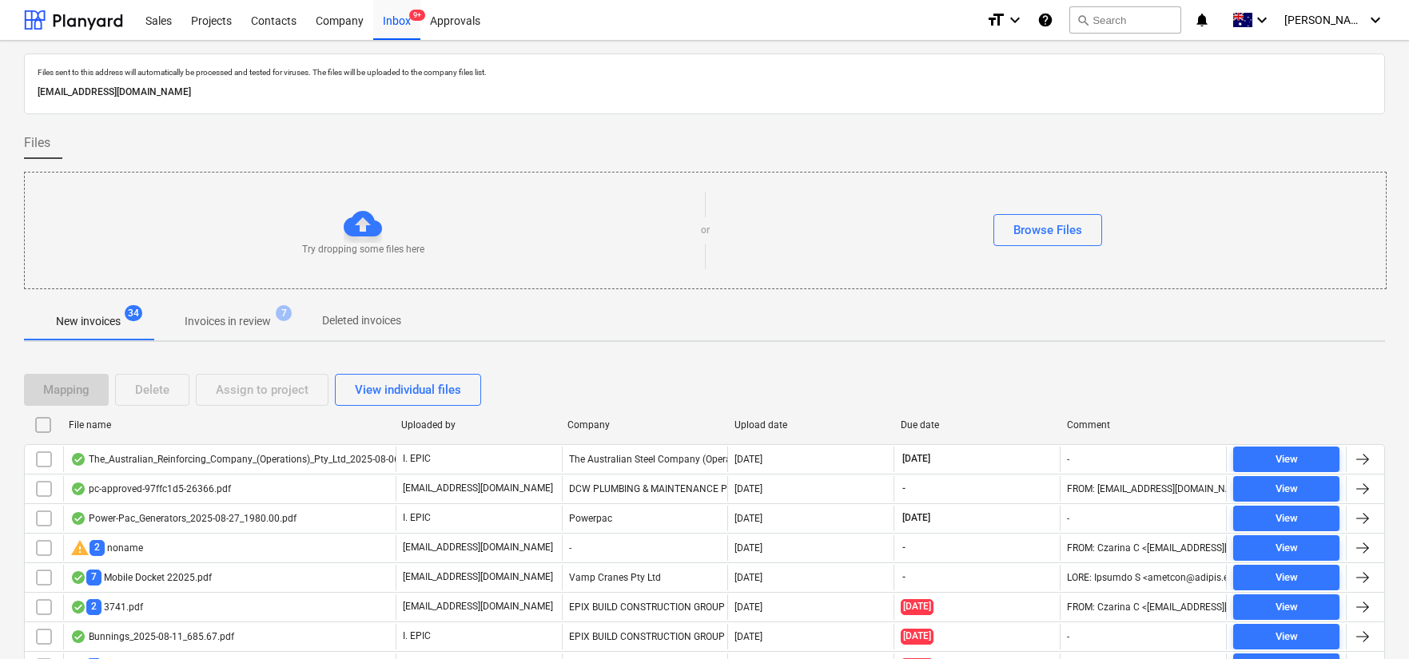
click at [252, 314] on p "Invoices in review" at bounding box center [228, 321] width 86 height 17
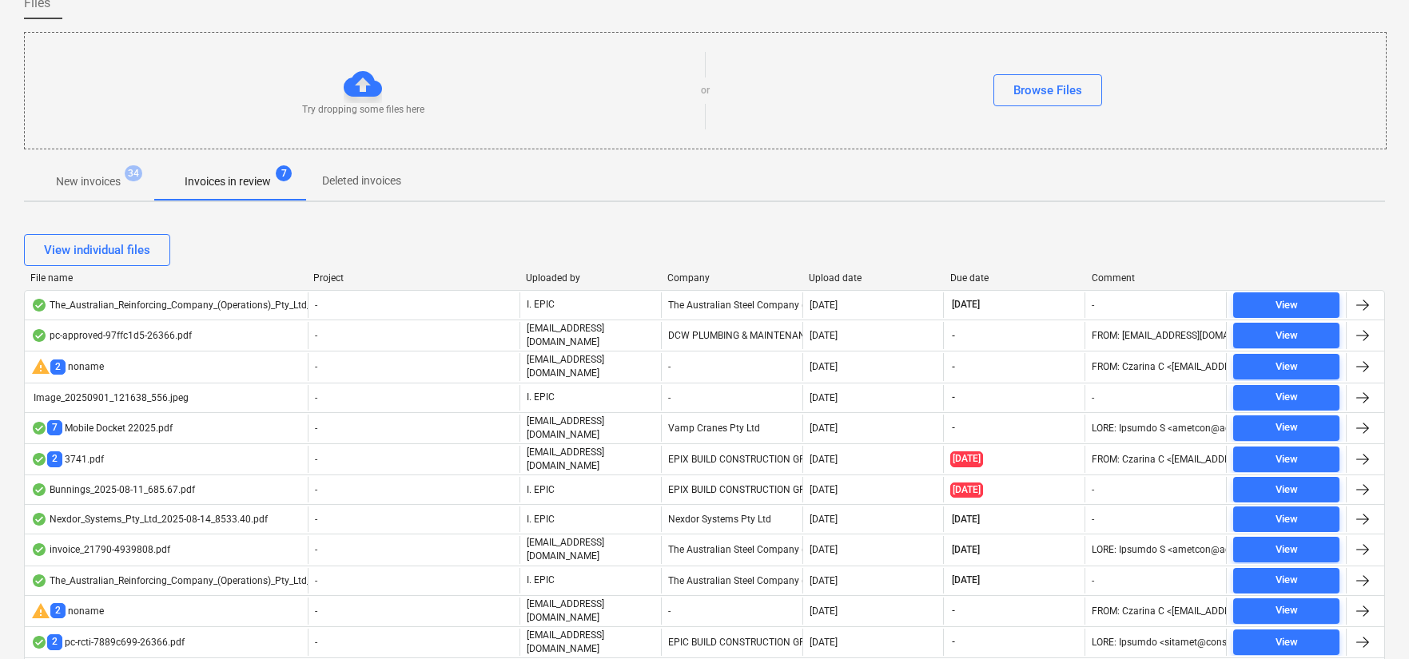
scroll to position [142, 0]
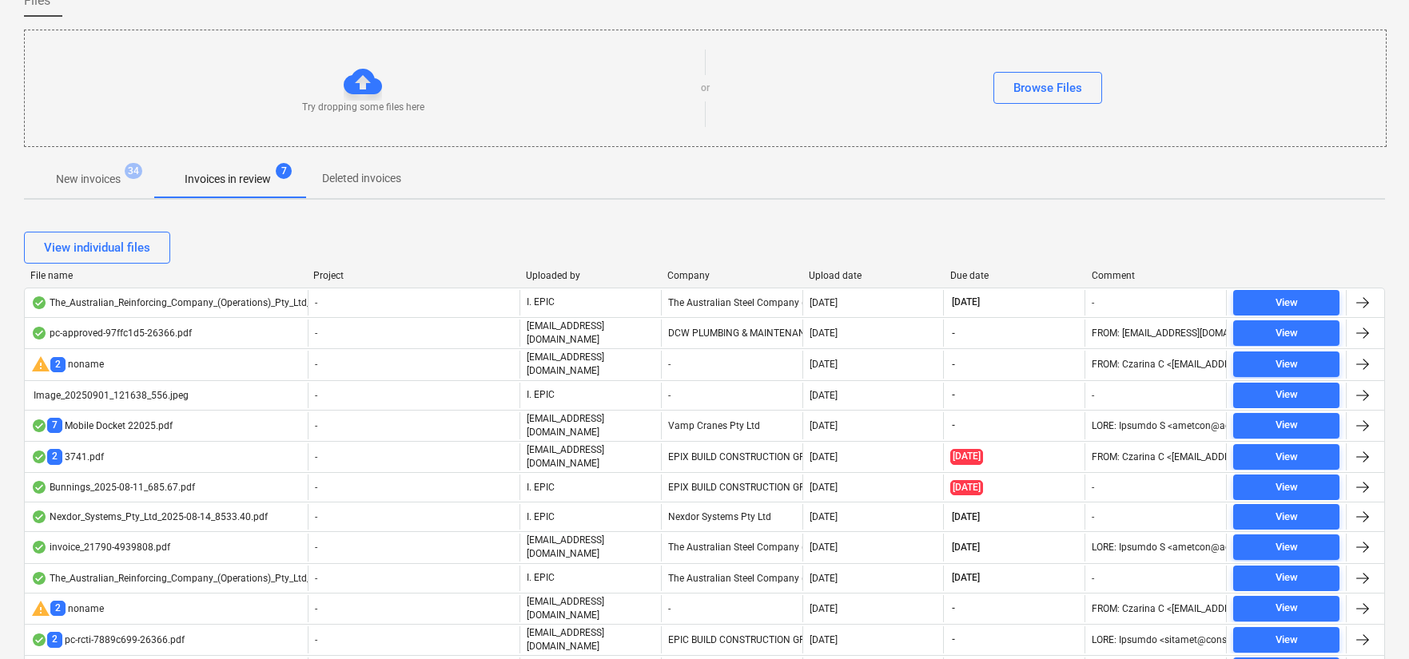
click at [102, 181] on p "New invoices" at bounding box center [88, 179] width 65 height 17
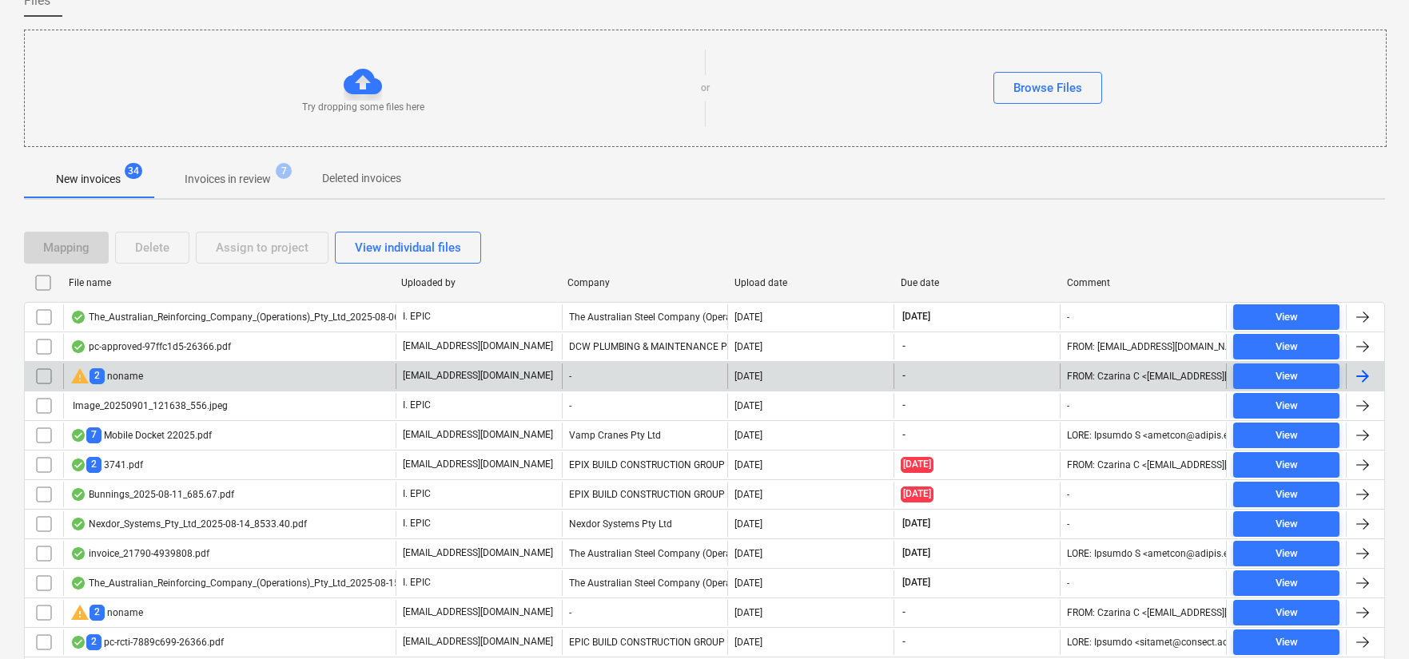
click at [340, 378] on div "warning 2 noname" at bounding box center [229, 377] width 332 height 26
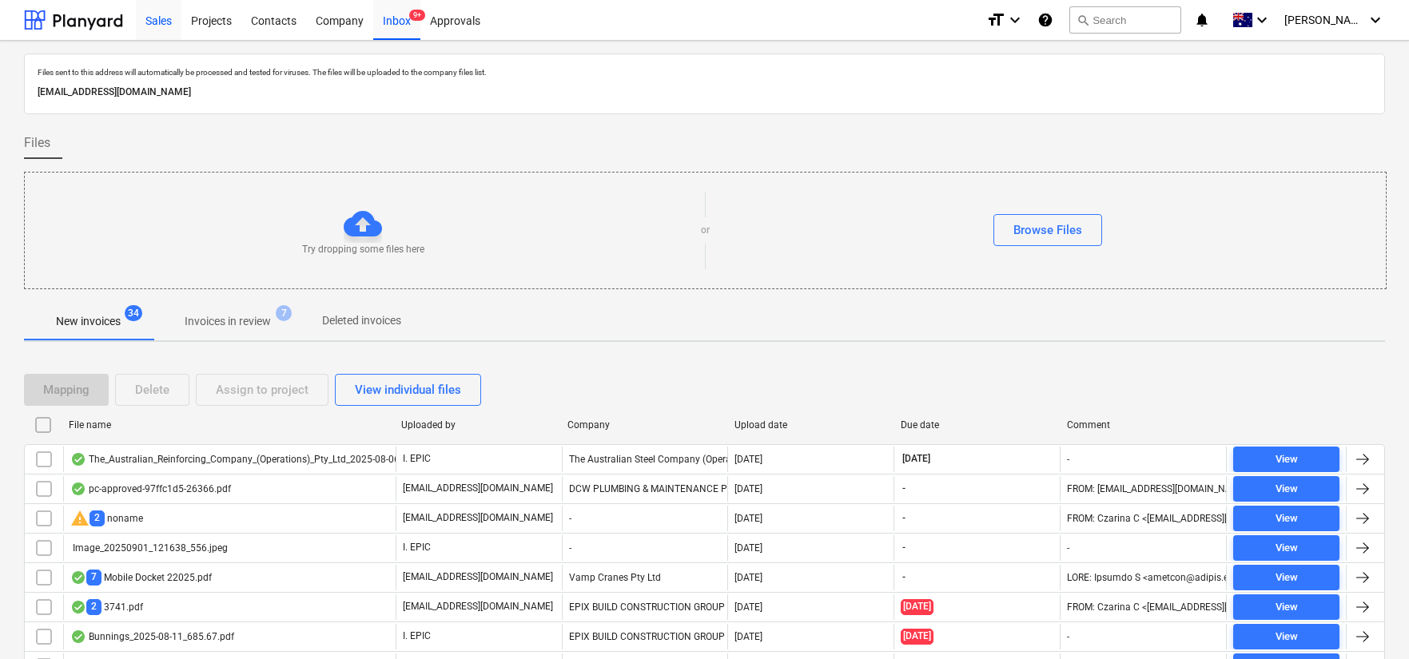
click at [153, 24] on div "Sales" at bounding box center [159, 19] width 46 height 41
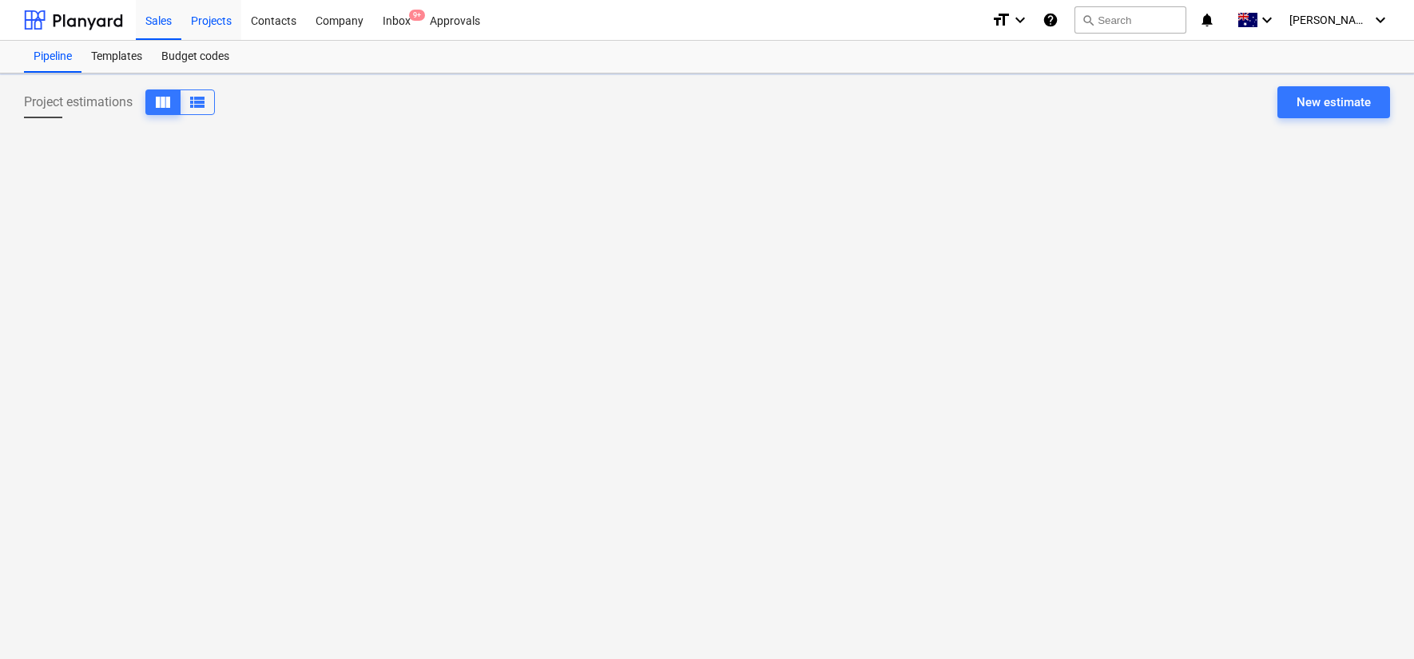
click at [209, 19] on div "Projects" at bounding box center [211, 19] width 60 height 41
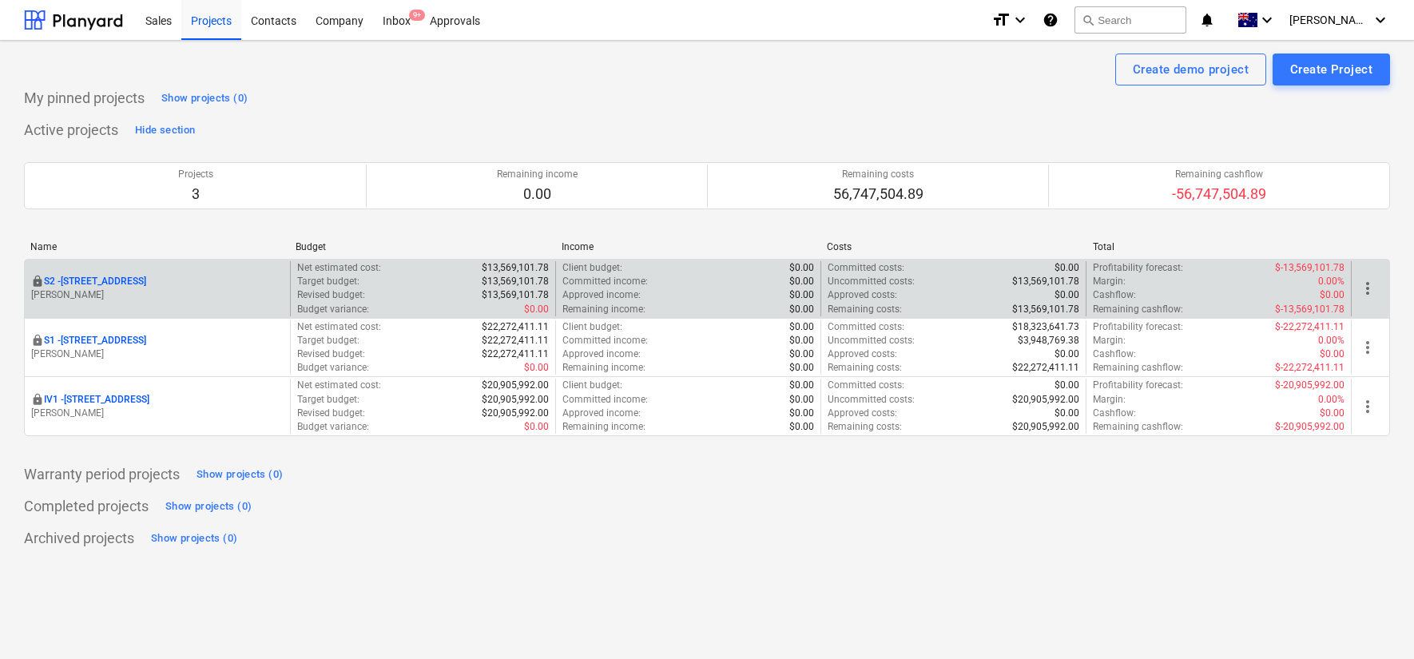
click at [117, 279] on p "S2 - [STREET_ADDRESS]" at bounding box center [95, 282] width 102 height 14
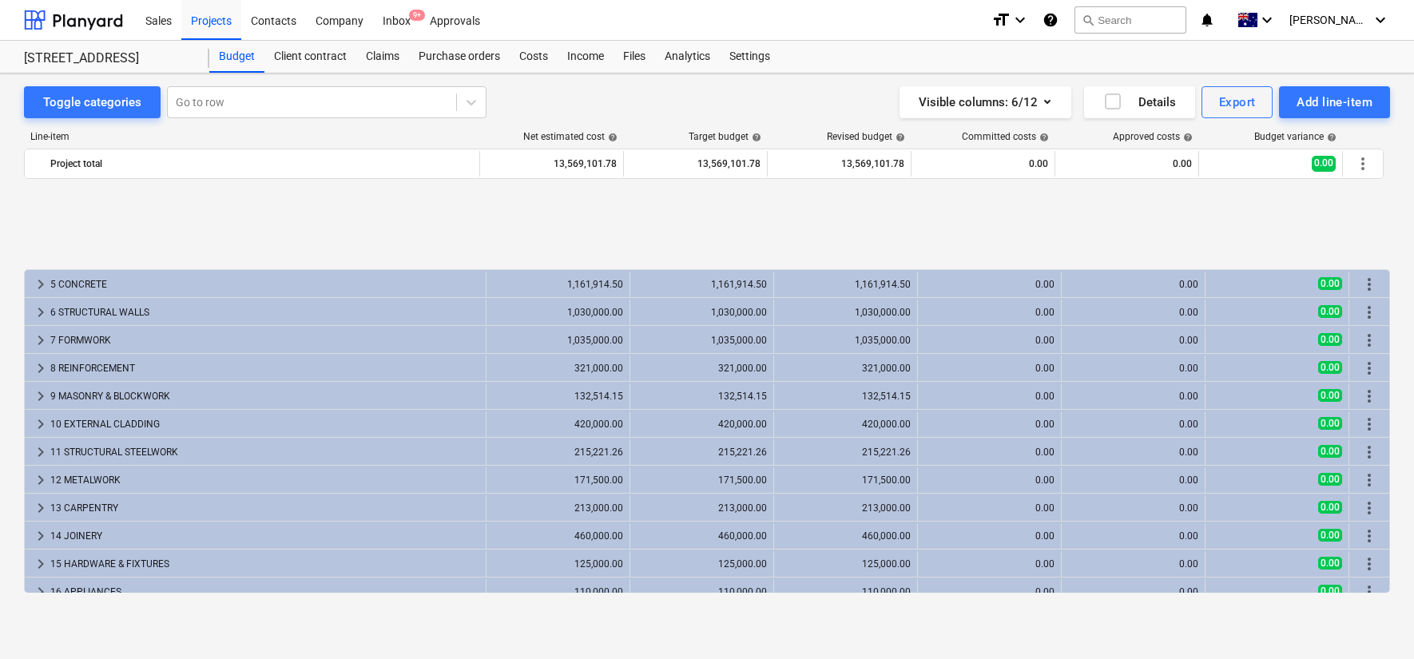
scroll to position [376, 0]
